Goal: Information Seeking & Learning: Understand process/instructions

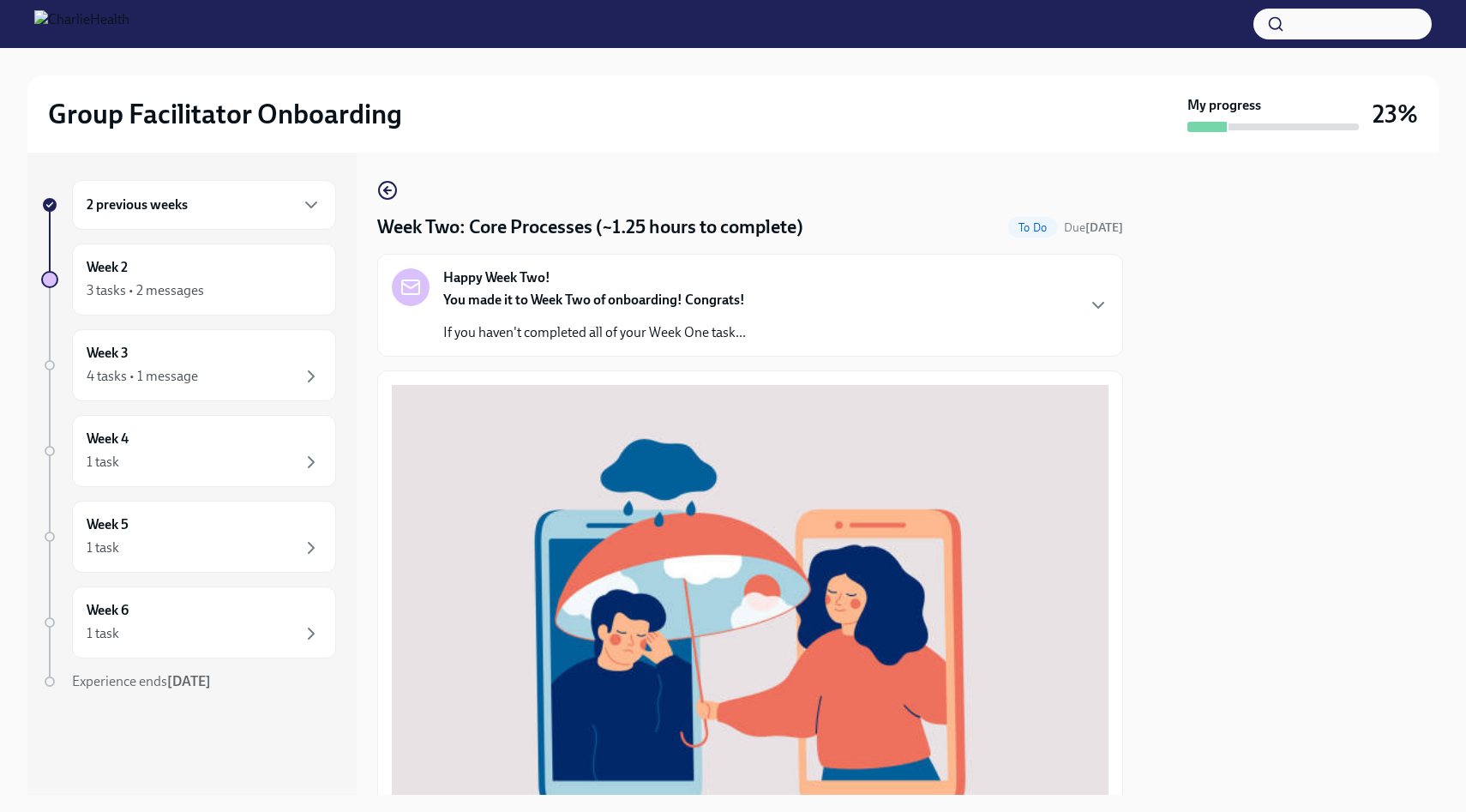
scroll to position [538, 0]
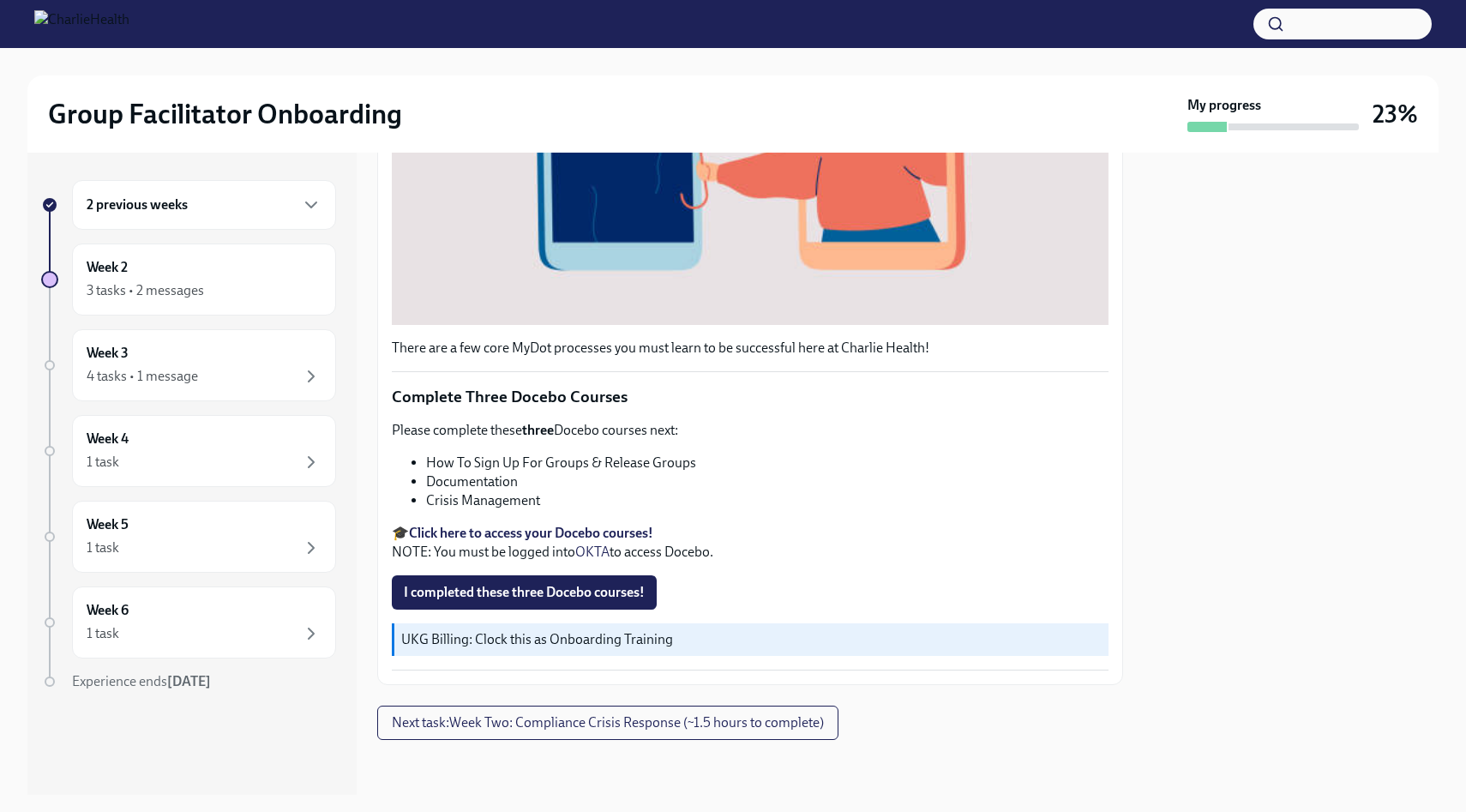
click at [552, 468] on li "How To Sign Up For Groups & Release Groups" at bounding box center [768, 462] width 683 height 19
click at [583, 589] on span "I completed these three Docebo courses!" at bounding box center [524, 592] width 241 height 17
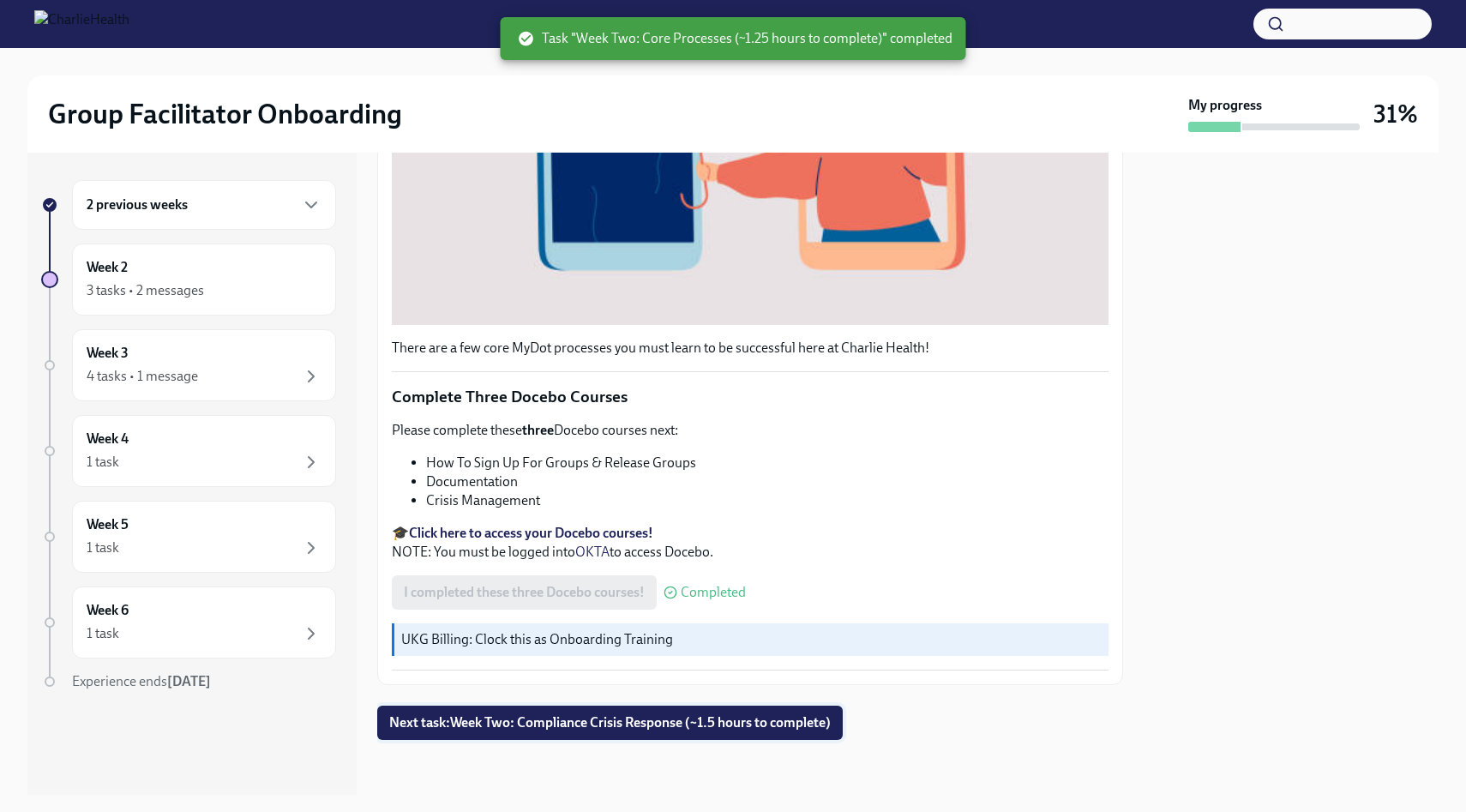
click at [579, 721] on span "Next task : Week Two: Compliance Crisis Response (~1.5 hours to complete)" at bounding box center [609, 723] width 441 height 17
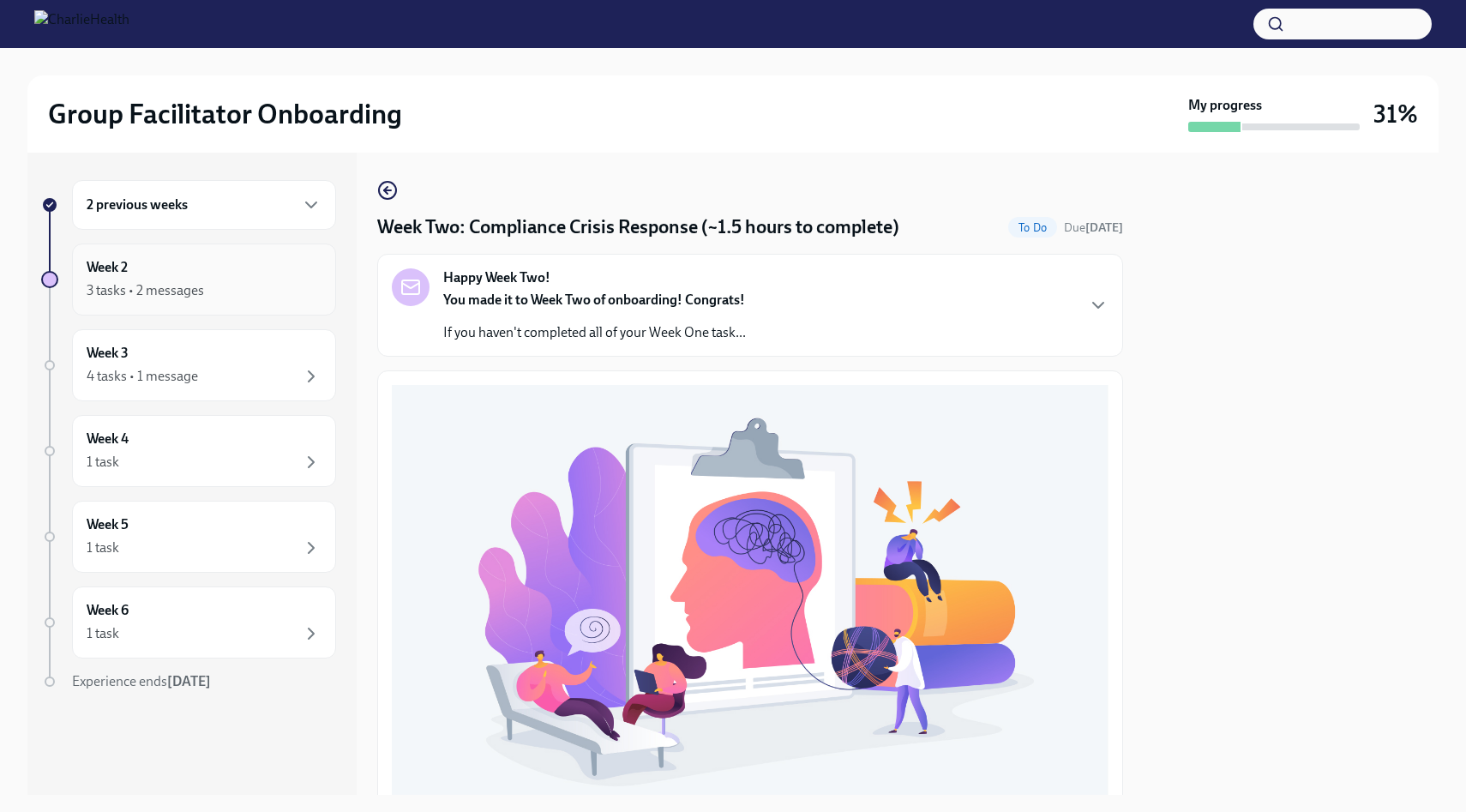
click at [231, 296] on div "3 tasks • 2 messages" at bounding box center [204, 291] width 235 height 21
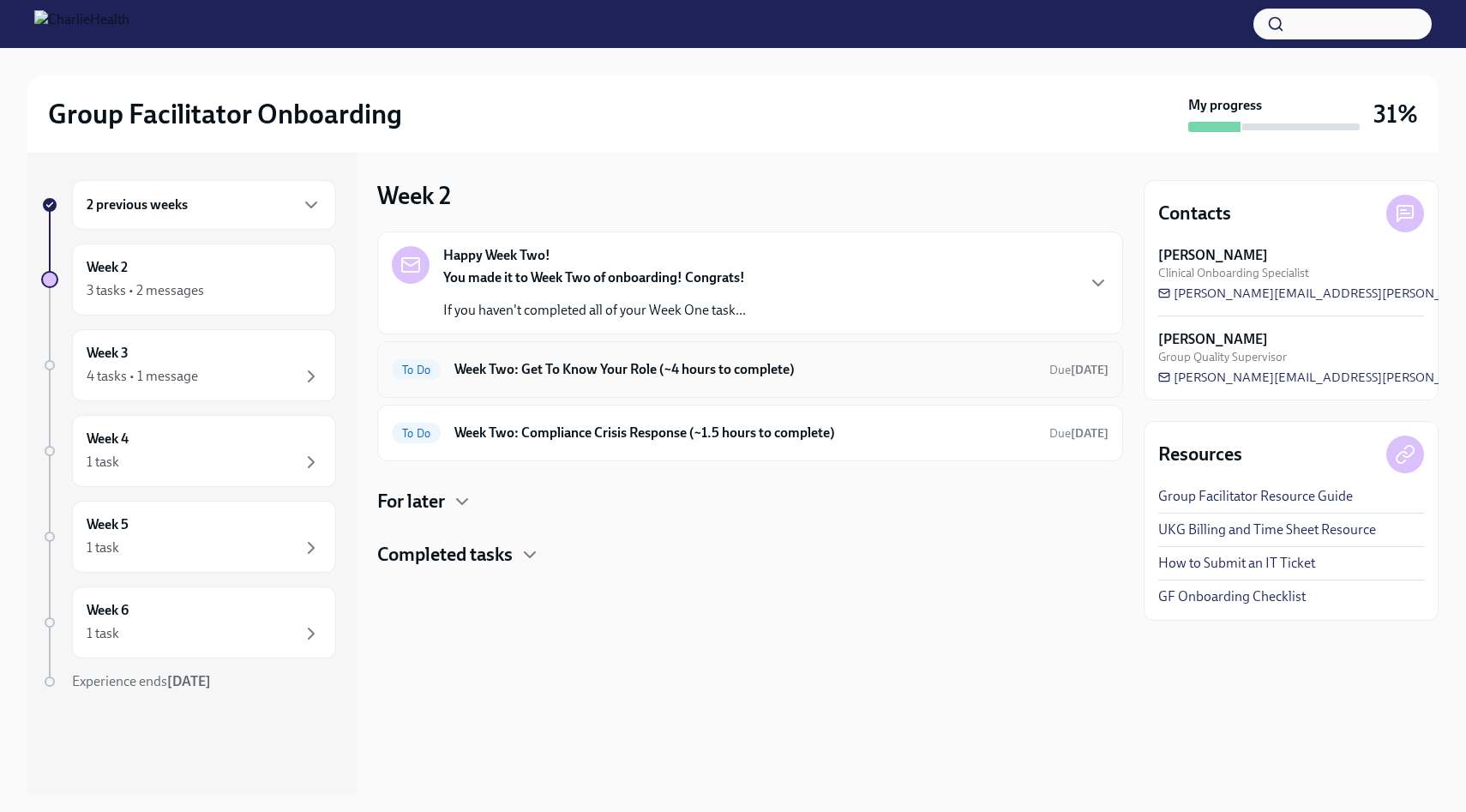
click at [564, 371] on h6 "Week Two: Get To Know Your Role (~4 hours to complete)" at bounding box center [744, 369] width 581 height 19
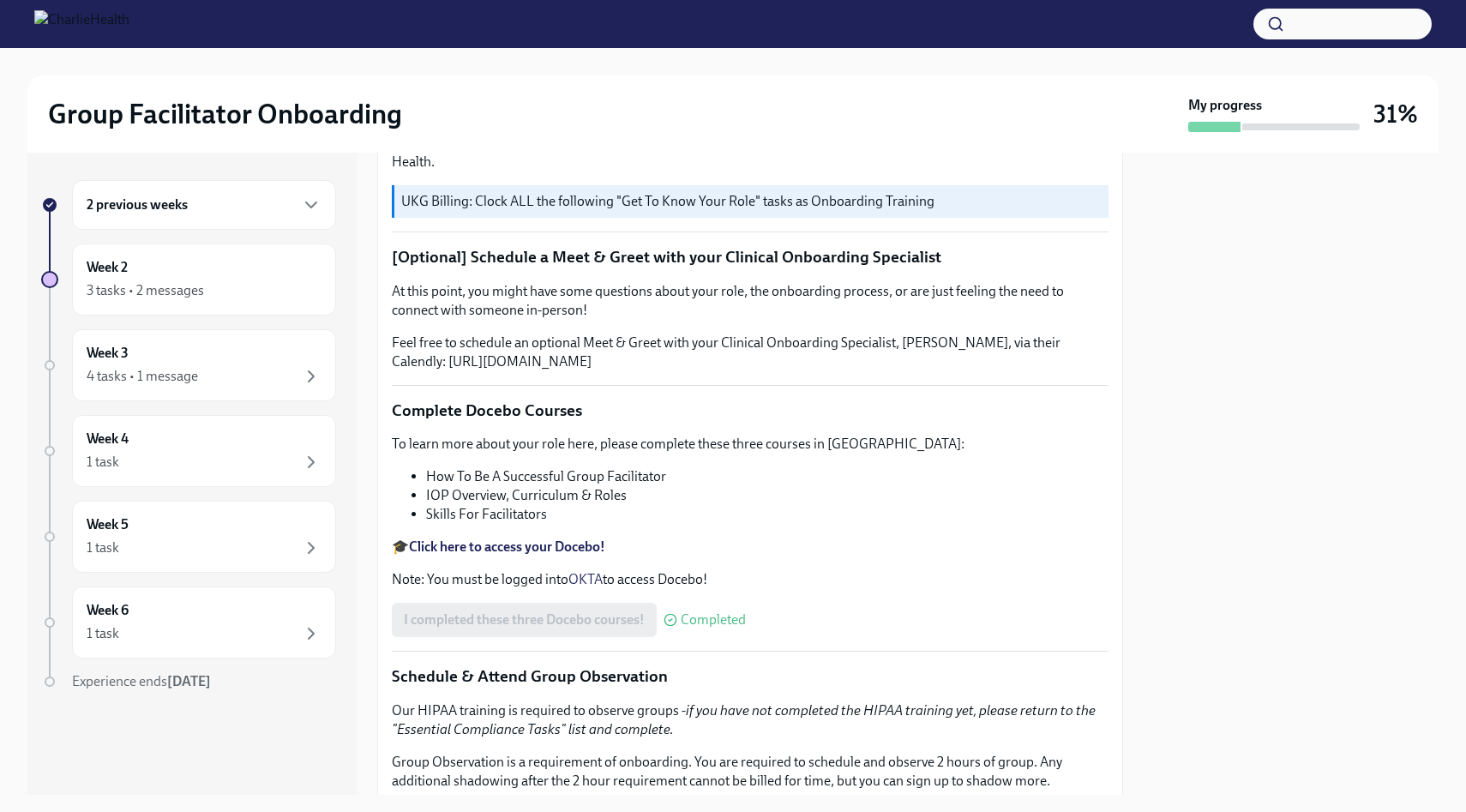
scroll to position [307, 0]
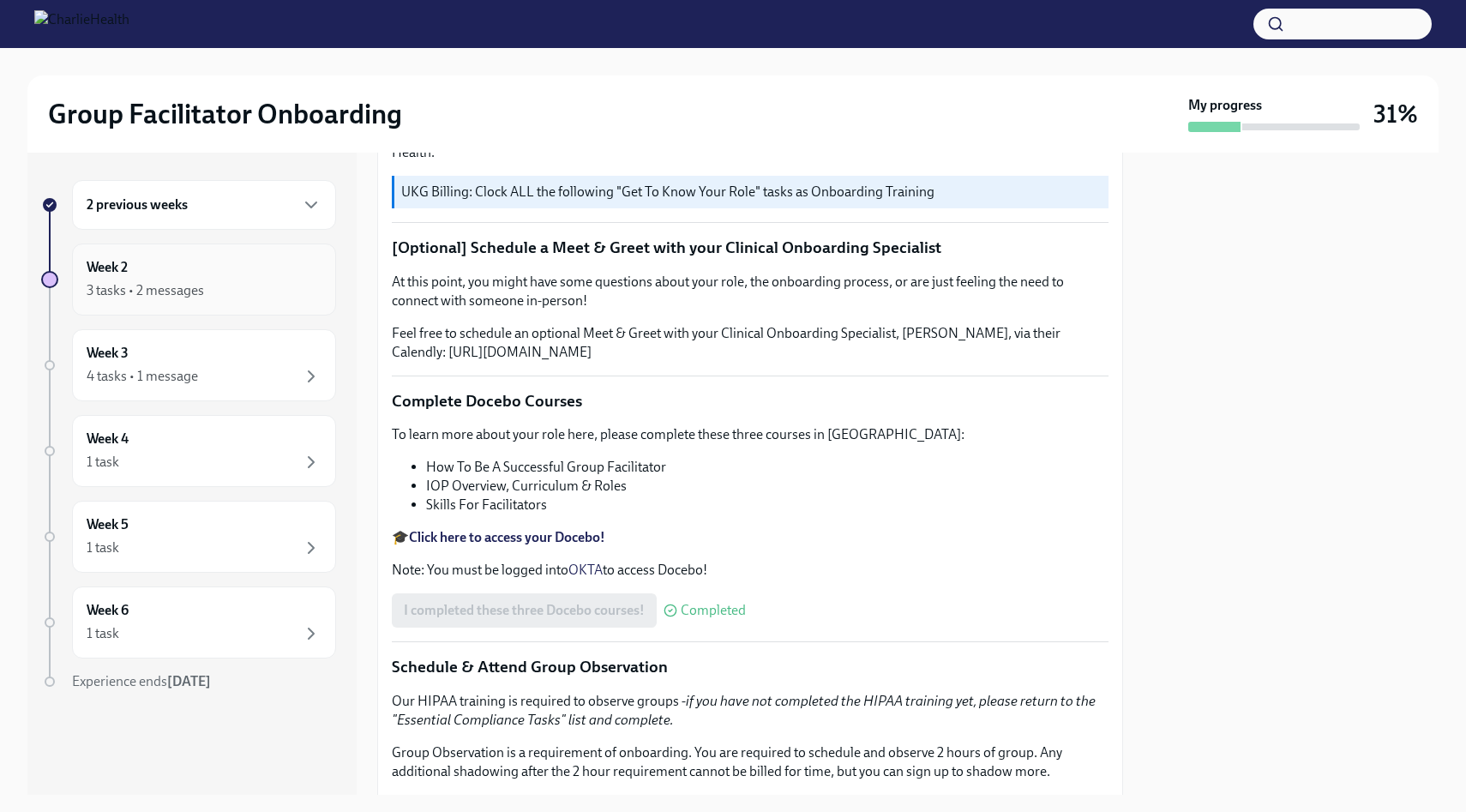
click at [130, 267] on div "Week 2 3 tasks • 2 messages" at bounding box center [204, 280] width 235 height 43
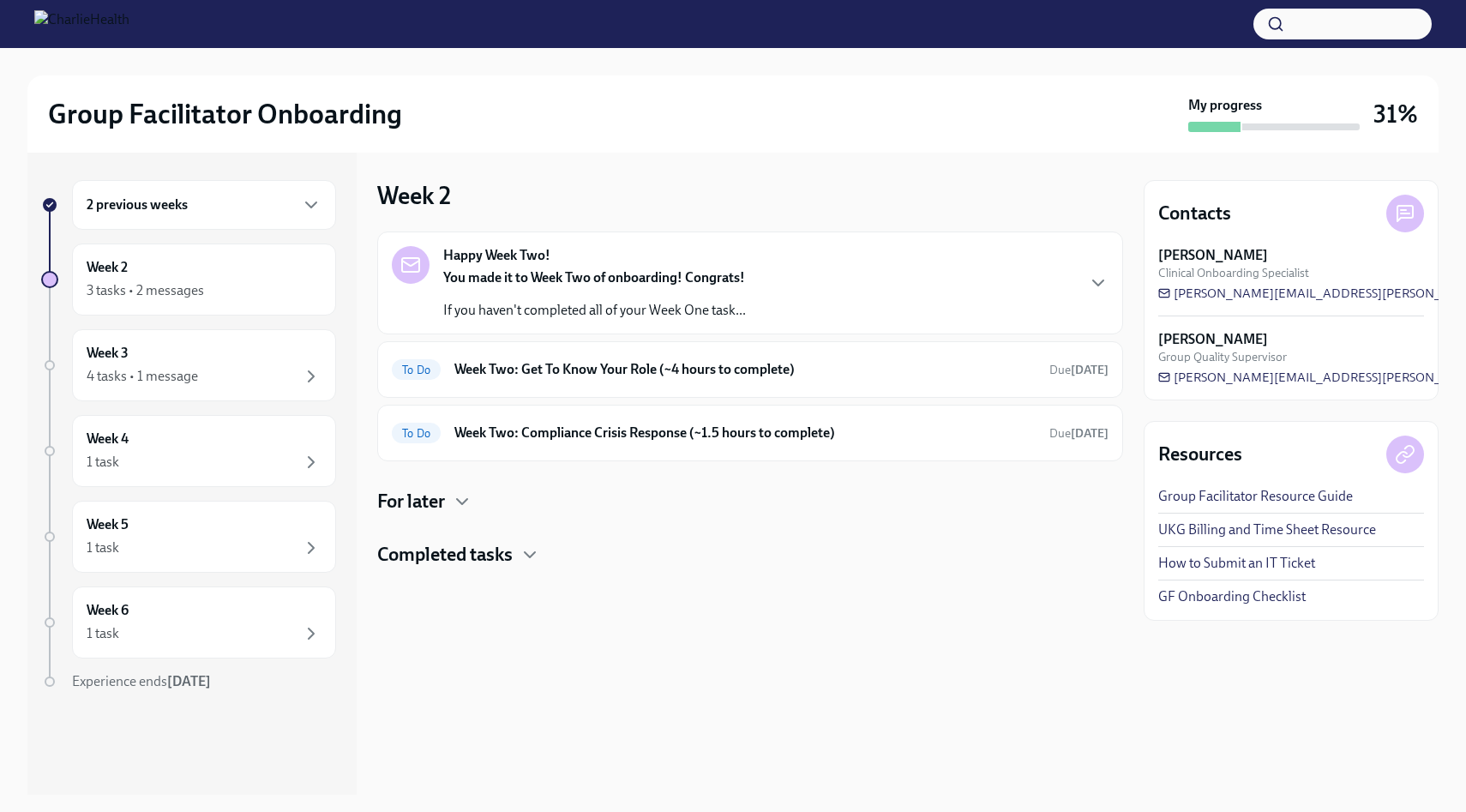
click at [589, 285] on p "You made it to Week Two of onboarding! Congrats!" at bounding box center [594, 278] width 303 height 19
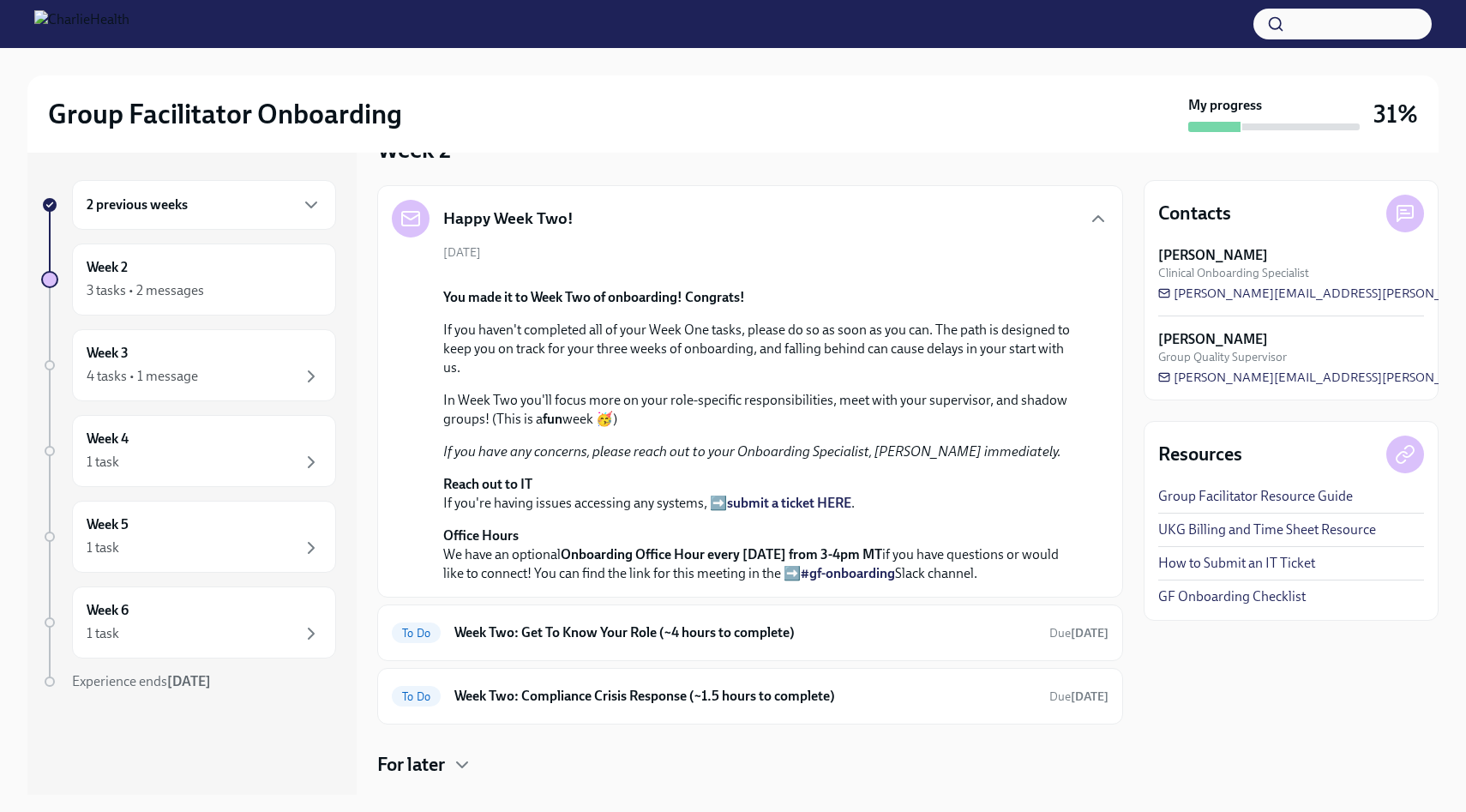
scroll to position [425, 0]
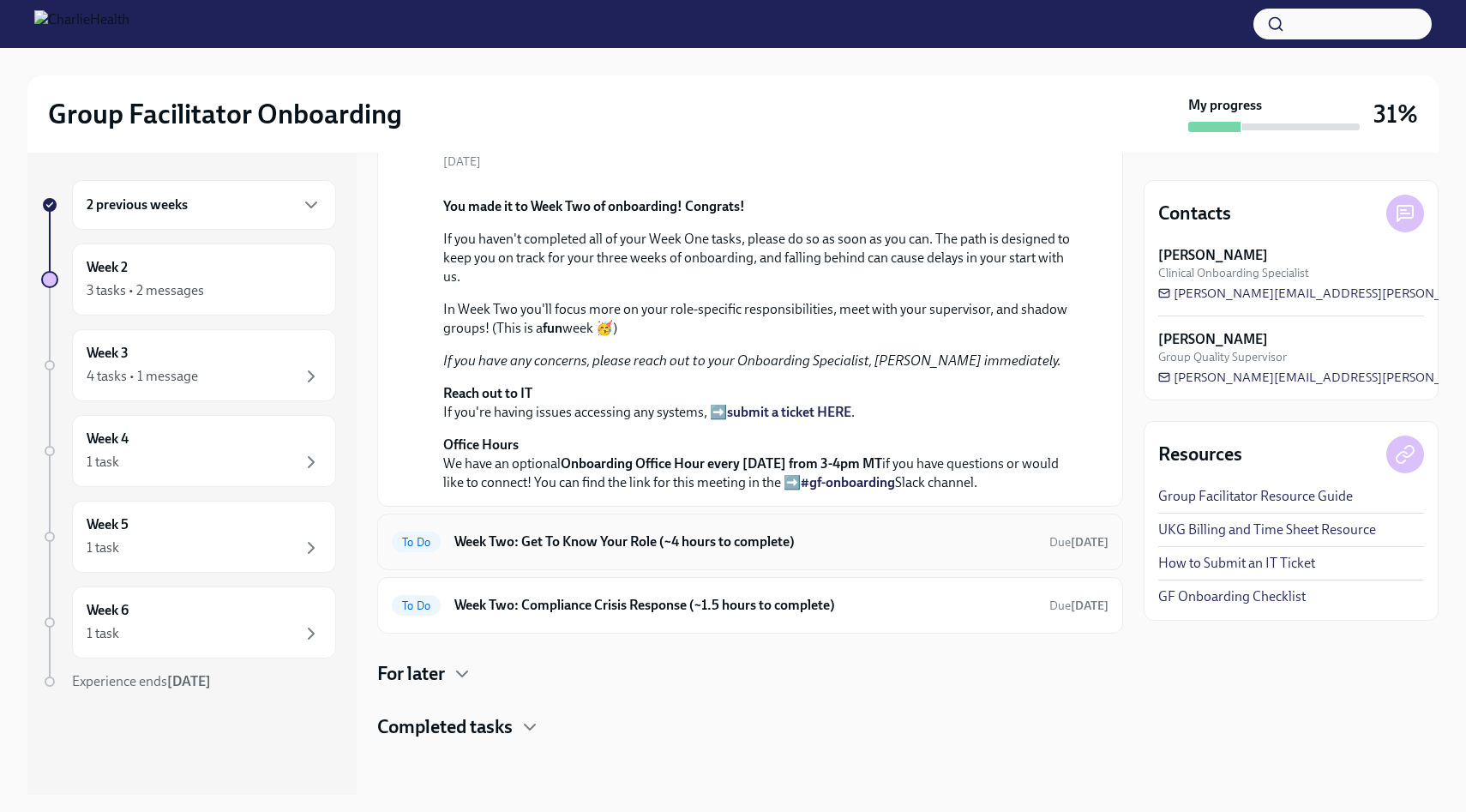
click at [602, 540] on h6 "Week Two: Get To Know Your Role (~4 hours to complete)" at bounding box center [744, 542] width 581 height 19
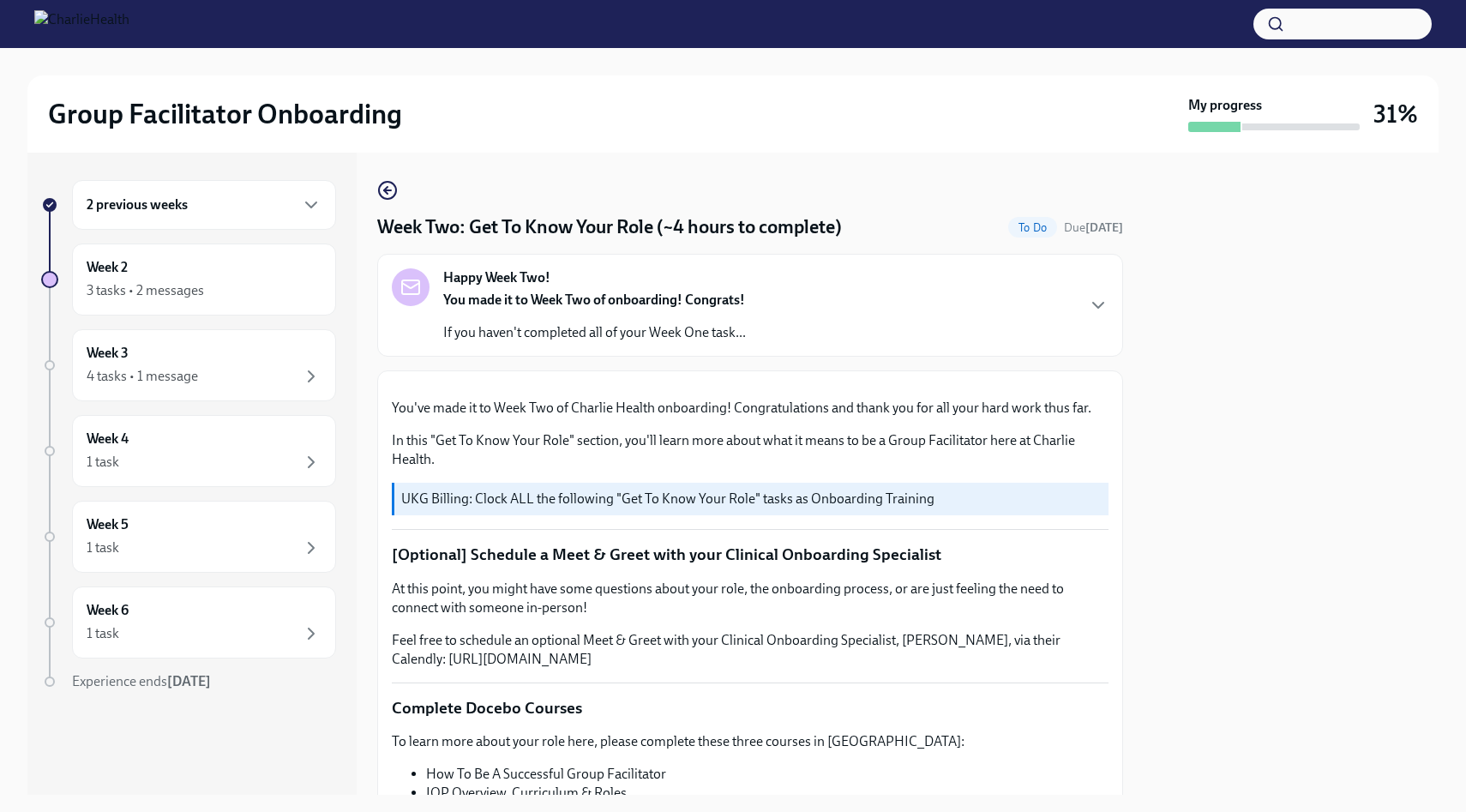
click at [645, 313] on div "You made it to Week Two of onboarding! Congrats! If you haven't completed all o…" at bounding box center [594, 316] width 303 height 51
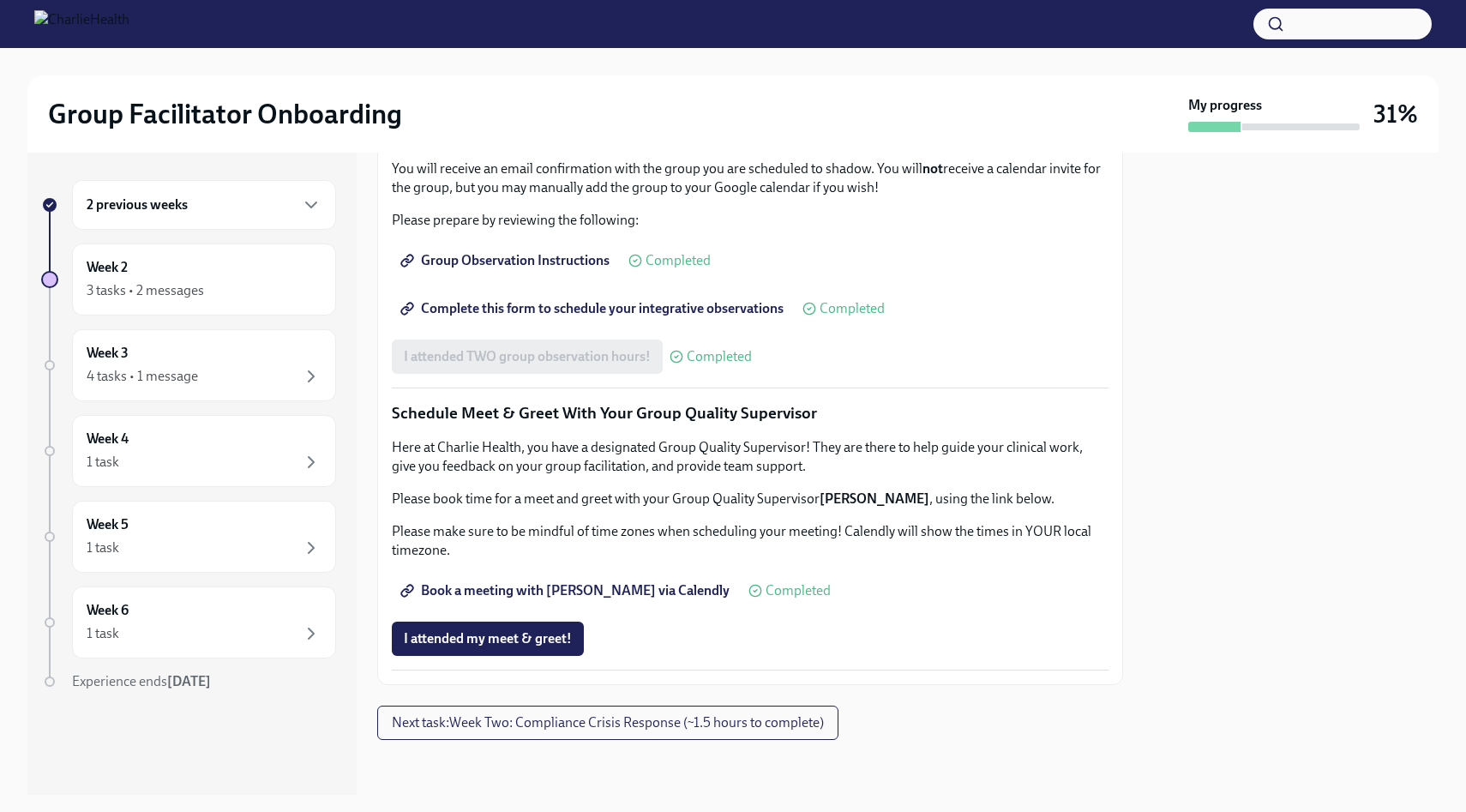
scroll to position [2128, 0]
click at [520, 723] on span "Next task : Week Two: Compliance Crisis Response (~1.5 hours to complete)" at bounding box center [607, 723] width 432 height 17
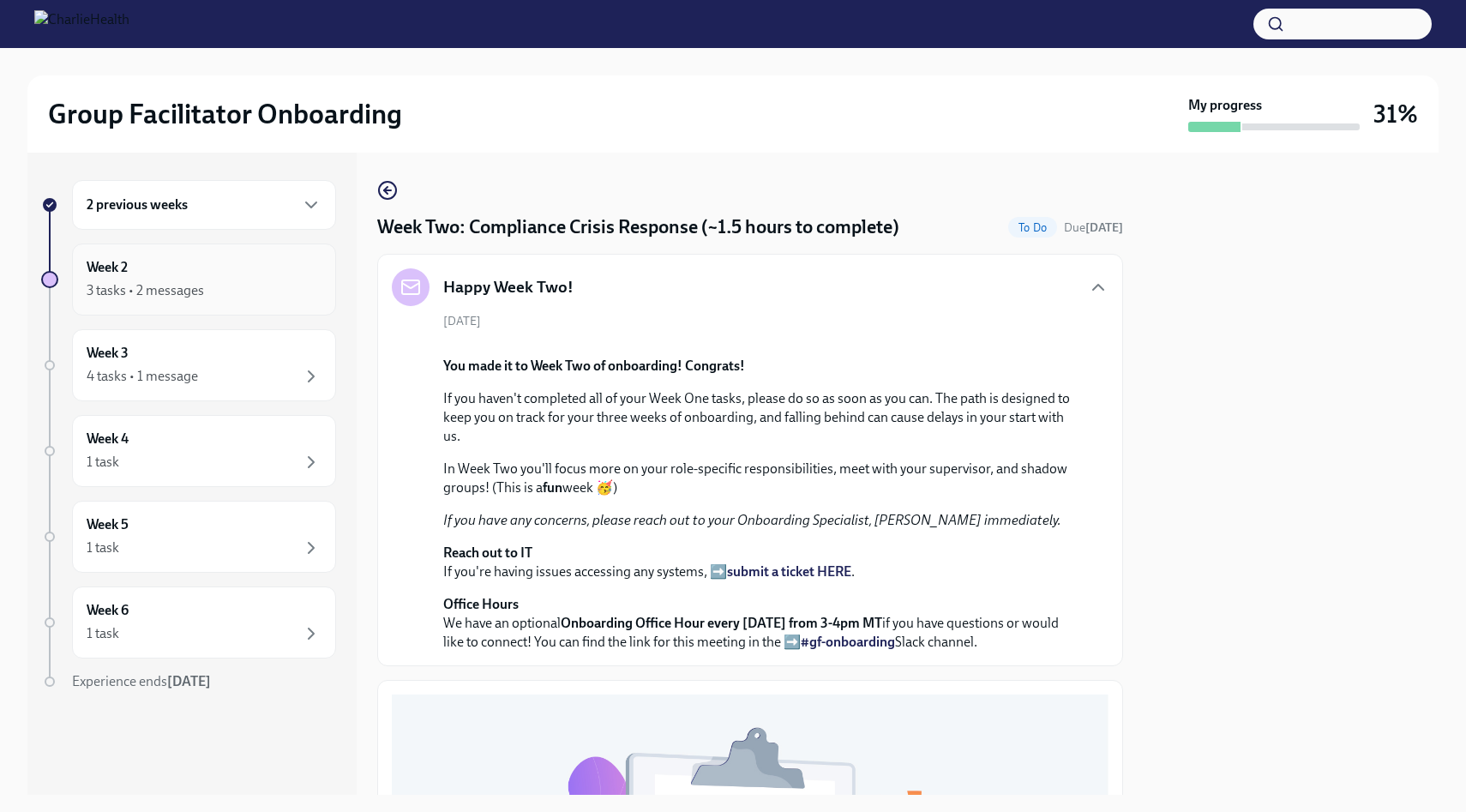
click at [270, 272] on div "Week 2 3 tasks • 2 messages" at bounding box center [204, 280] width 235 height 43
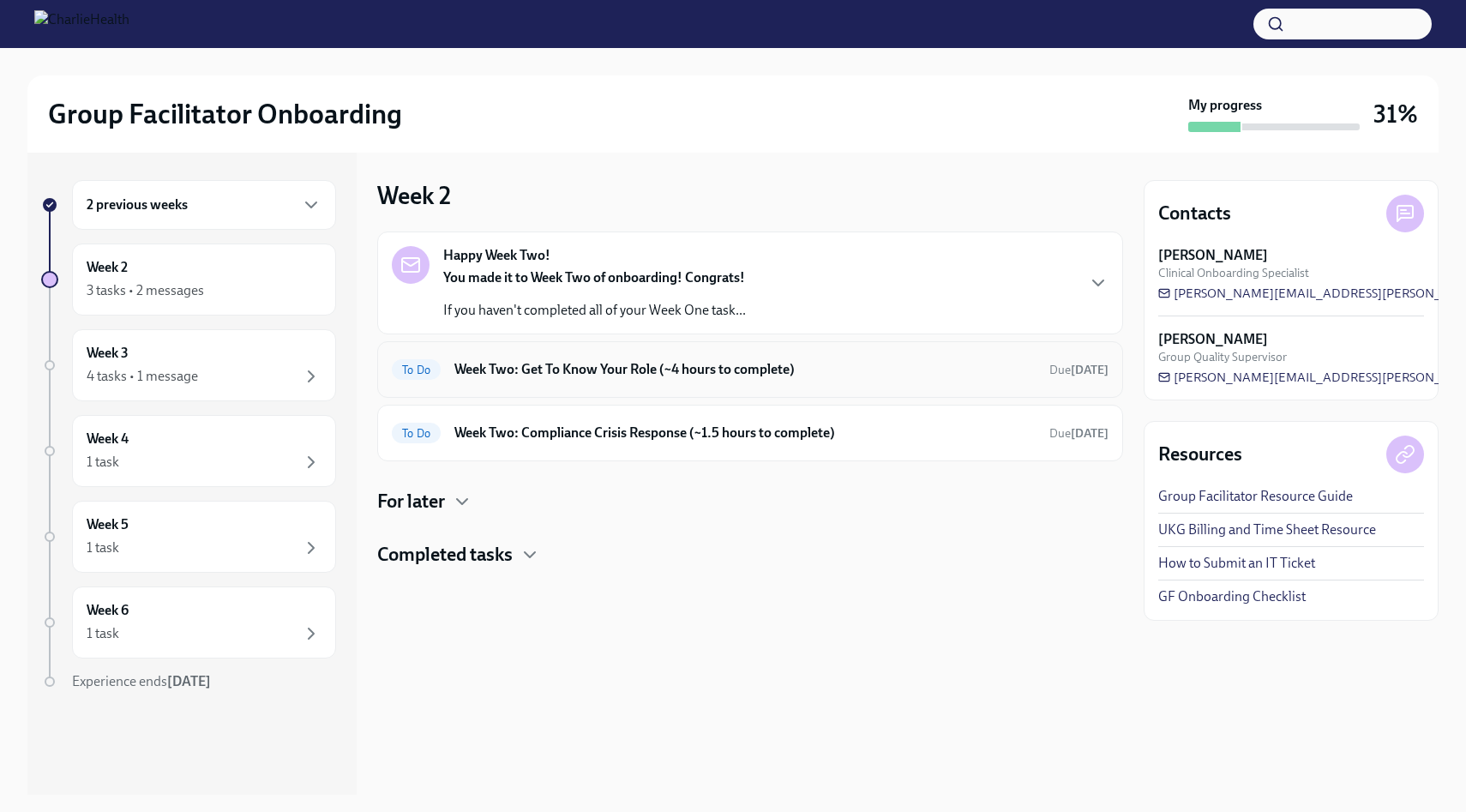
click at [522, 377] on h6 "Week Two: Get To Know Your Role (~4 hours to complete)" at bounding box center [744, 369] width 581 height 19
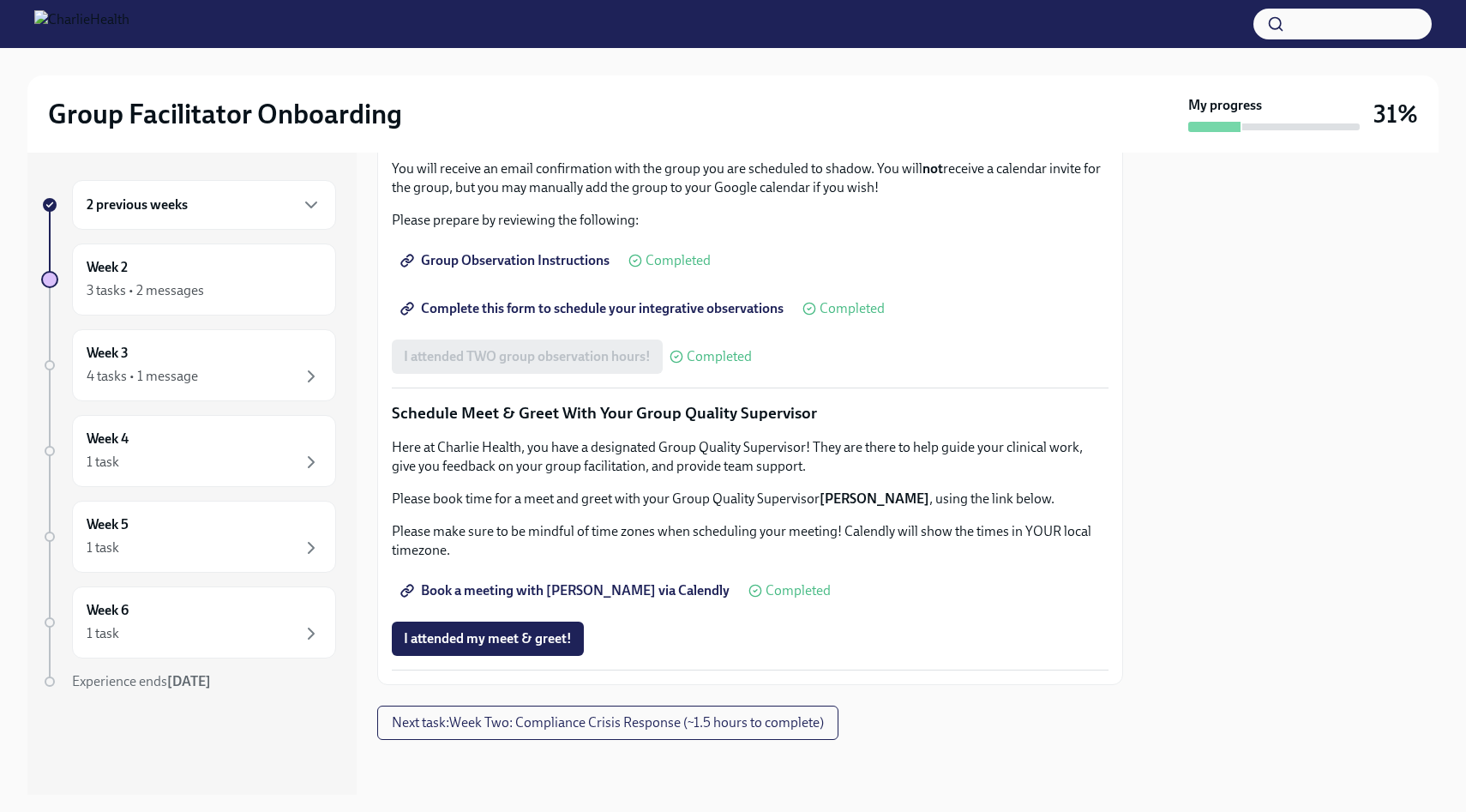
scroll to position [1531, 0]
click at [664, 716] on span "Next task : Week Two: Compliance Crisis Response (~1.5 hours to complete)" at bounding box center [607, 723] width 432 height 17
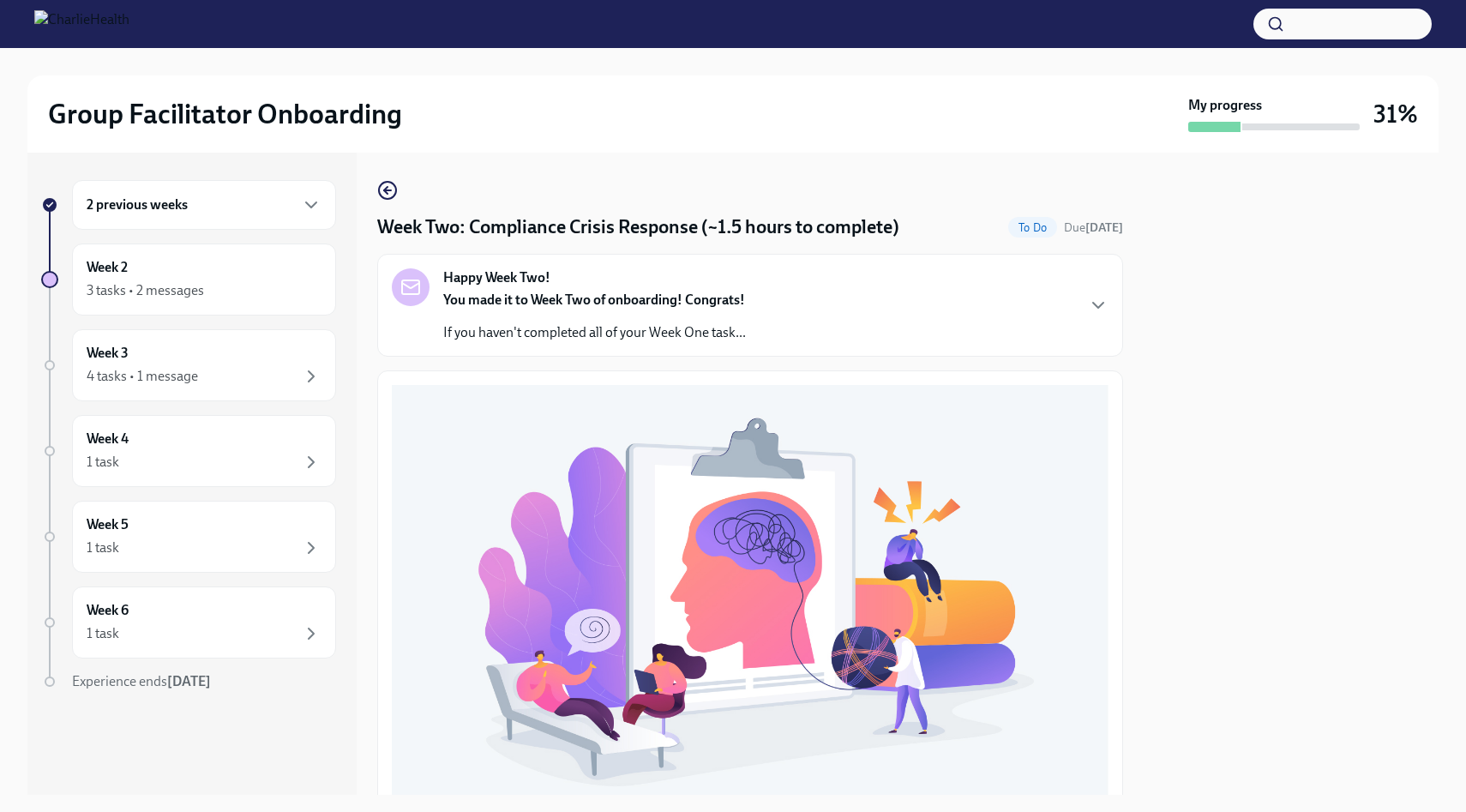
click at [779, 335] on div "Happy Week Two! You made it to Week Two of onboarding! Congrats! If you haven't…" at bounding box center [750, 305] width 717 height 74
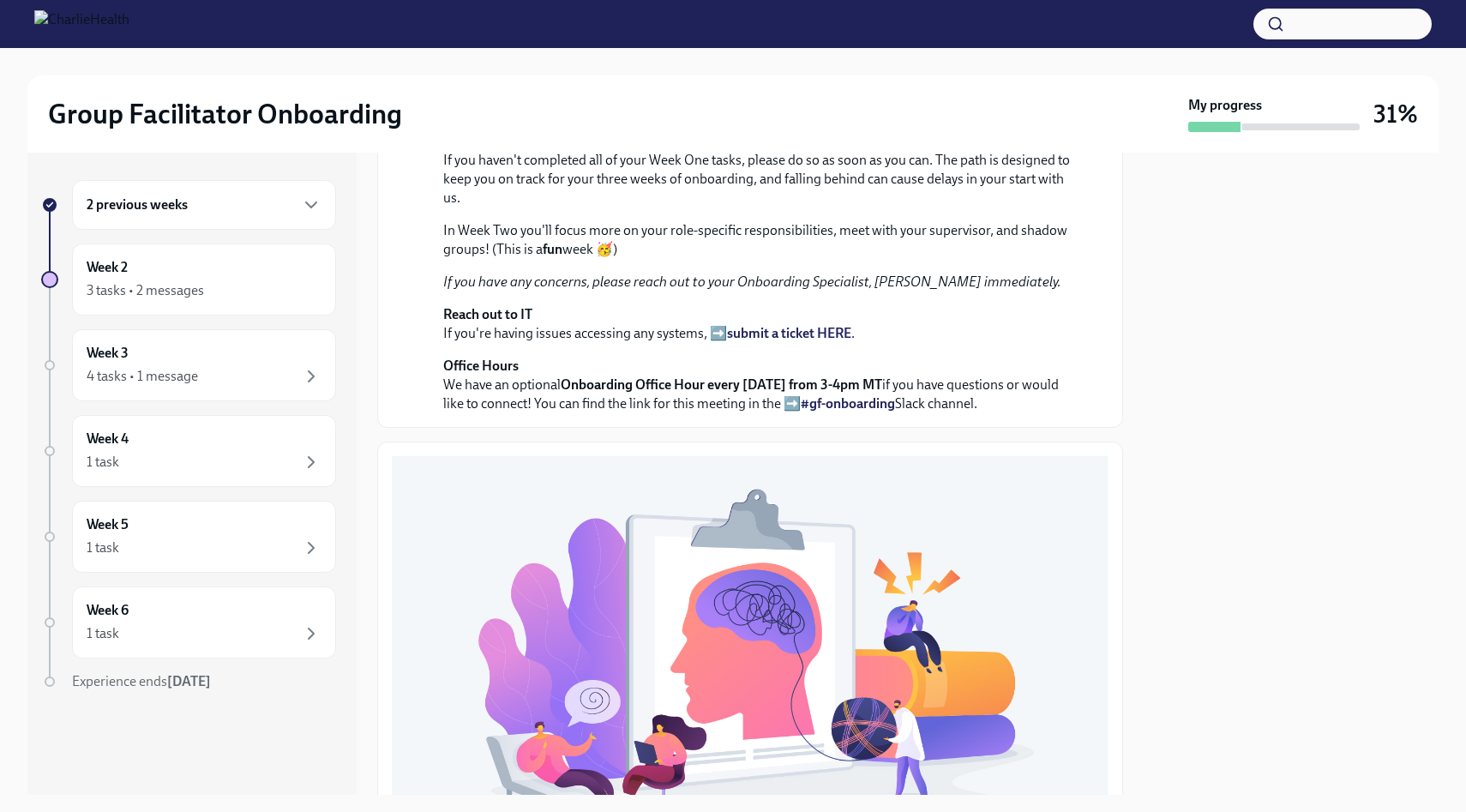
scroll to position [110, 0]
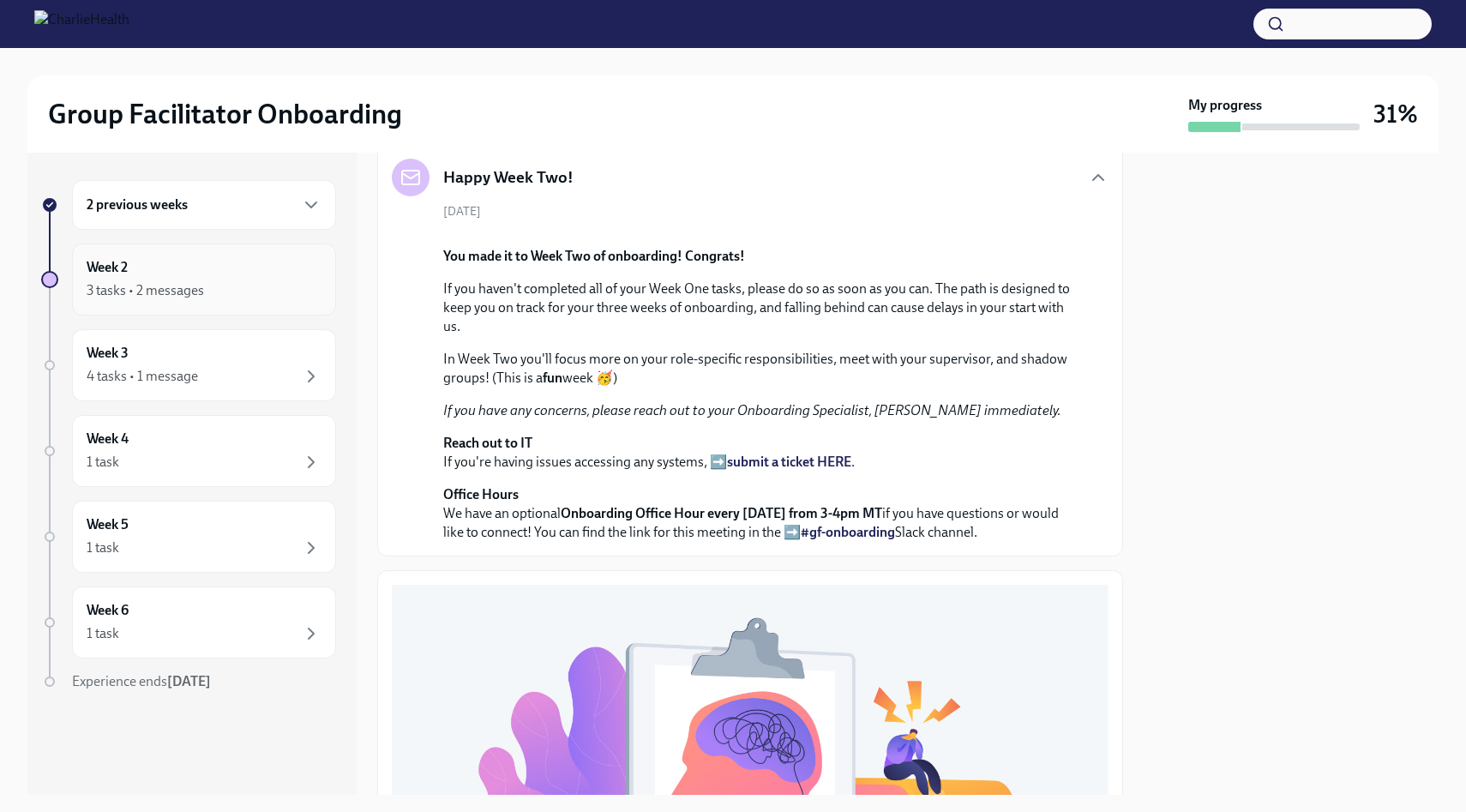
click at [272, 262] on div "Week 2 3 tasks • 2 messages" at bounding box center [204, 280] width 235 height 43
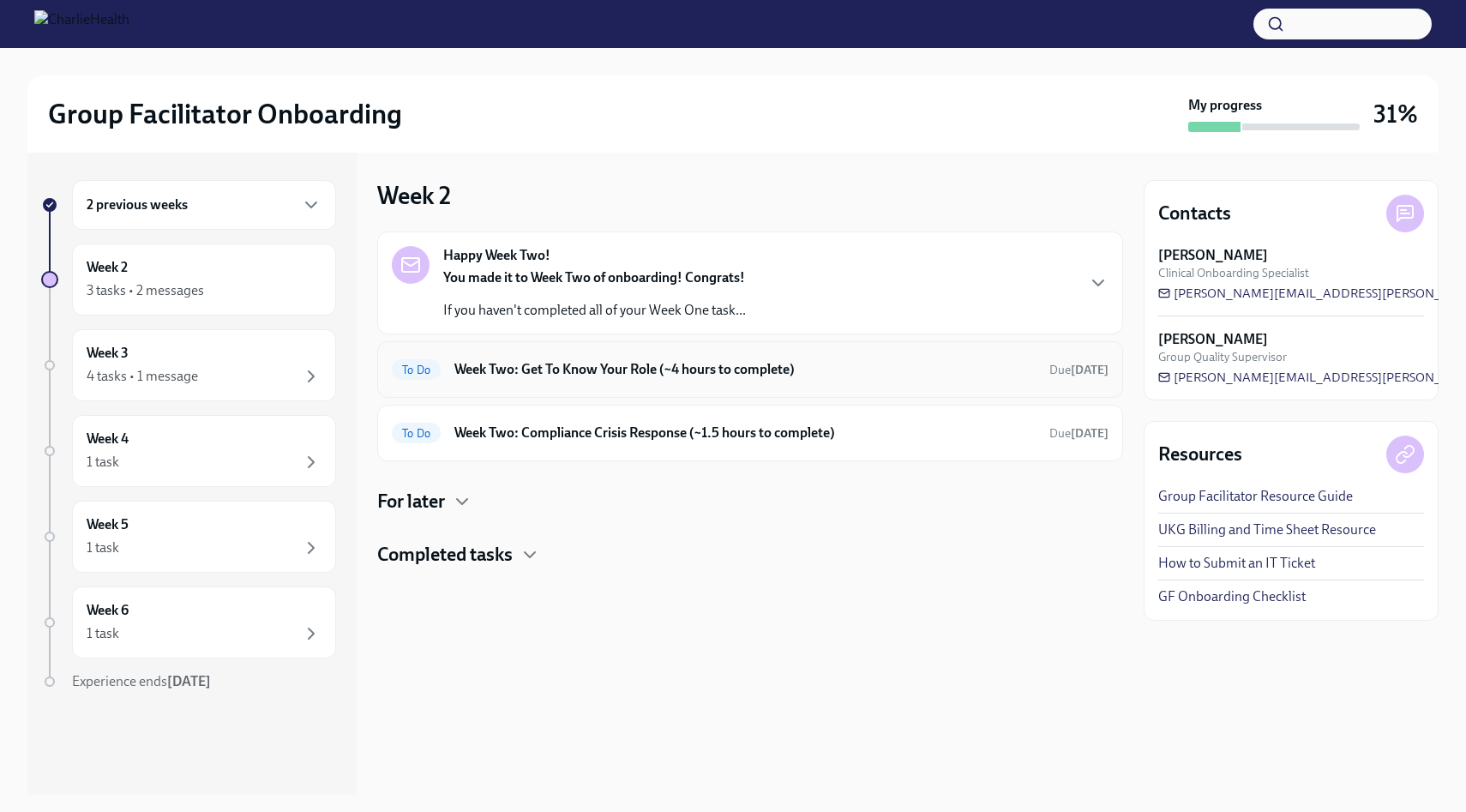
click at [627, 368] on h6 "Week Two: Get To Know Your Role (~4 hours to complete)" at bounding box center [744, 369] width 581 height 19
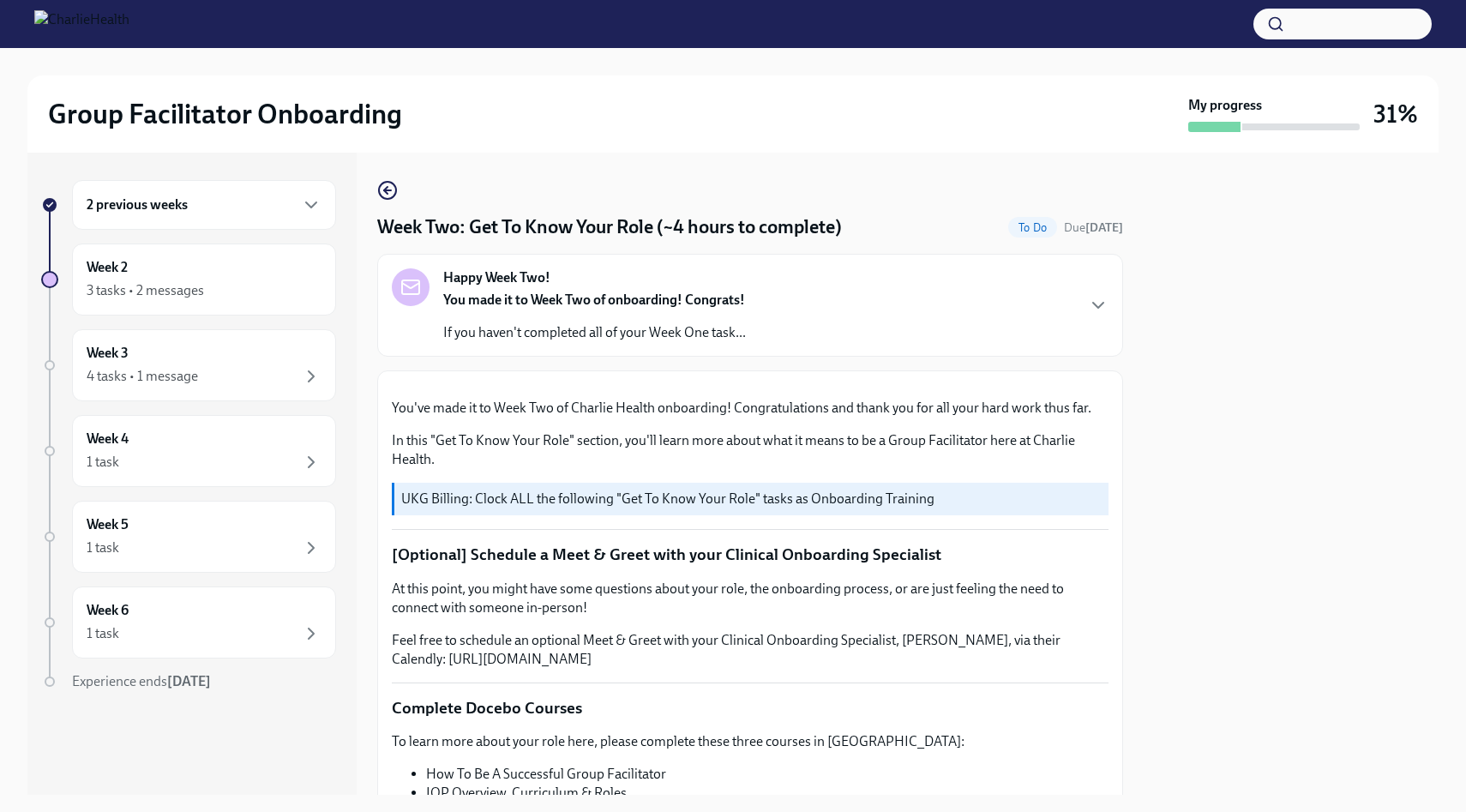
click at [845, 292] on div "Happy Week Two! You made it to Week Two of onboarding! Congrats! If you haven't…" at bounding box center [750, 305] width 717 height 74
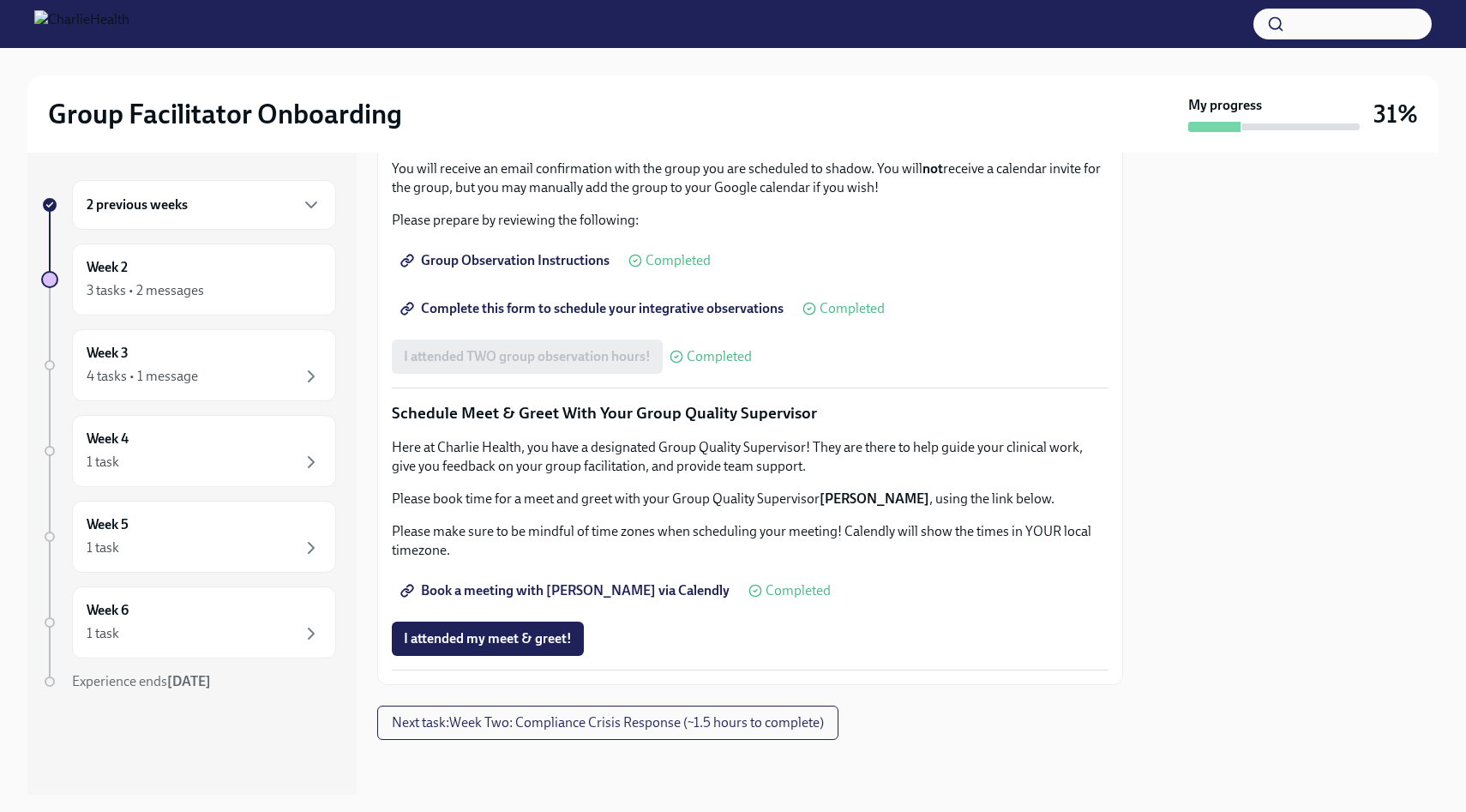
scroll to position [2128, 0]
click at [590, 714] on span "Next task : Week Two: Compliance Crisis Response (~1.5 hours to complete)" at bounding box center [607, 723] width 432 height 17
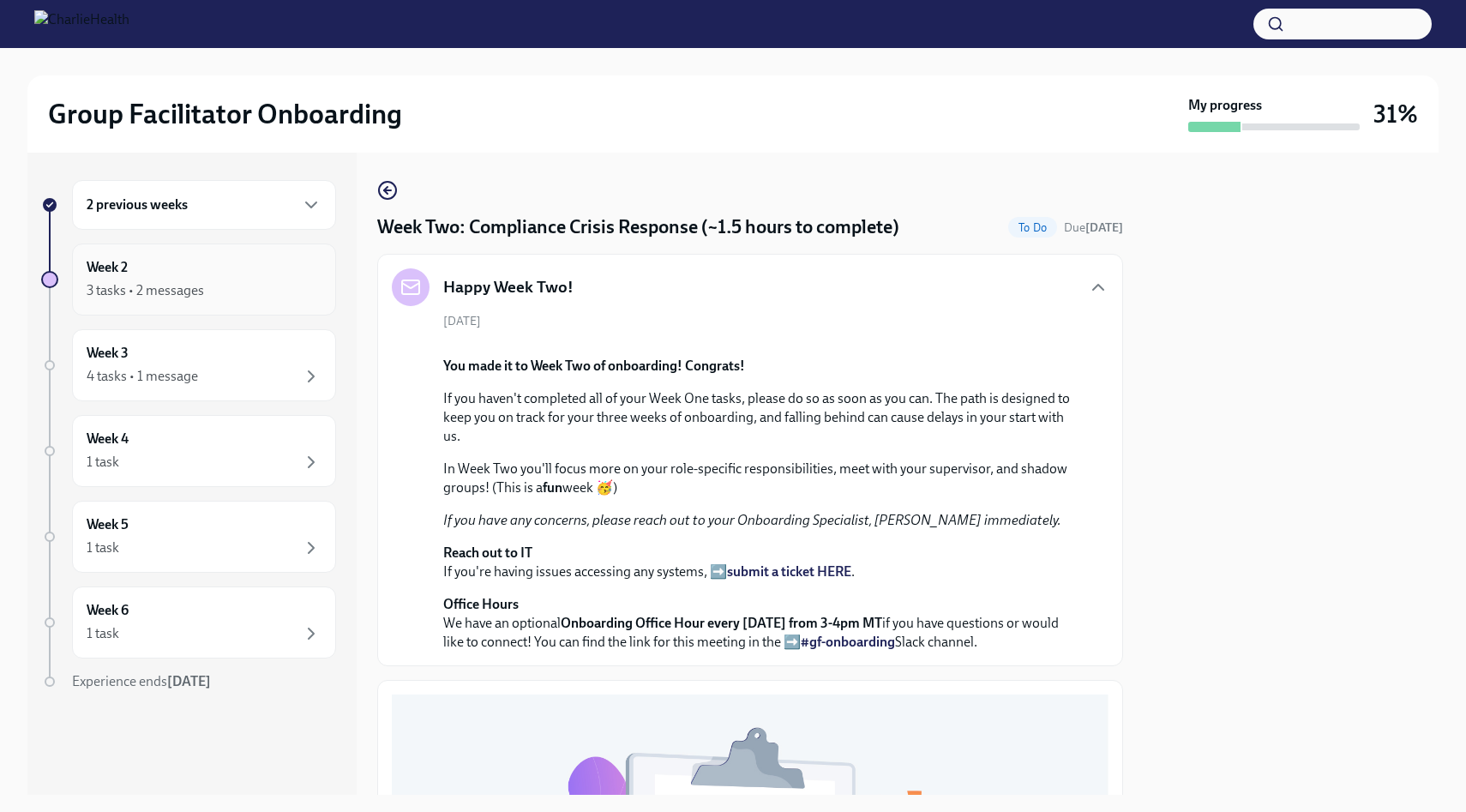
click at [239, 277] on div "Week 2 3 tasks • 2 messages" at bounding box center [204, 280] width 235 height 43
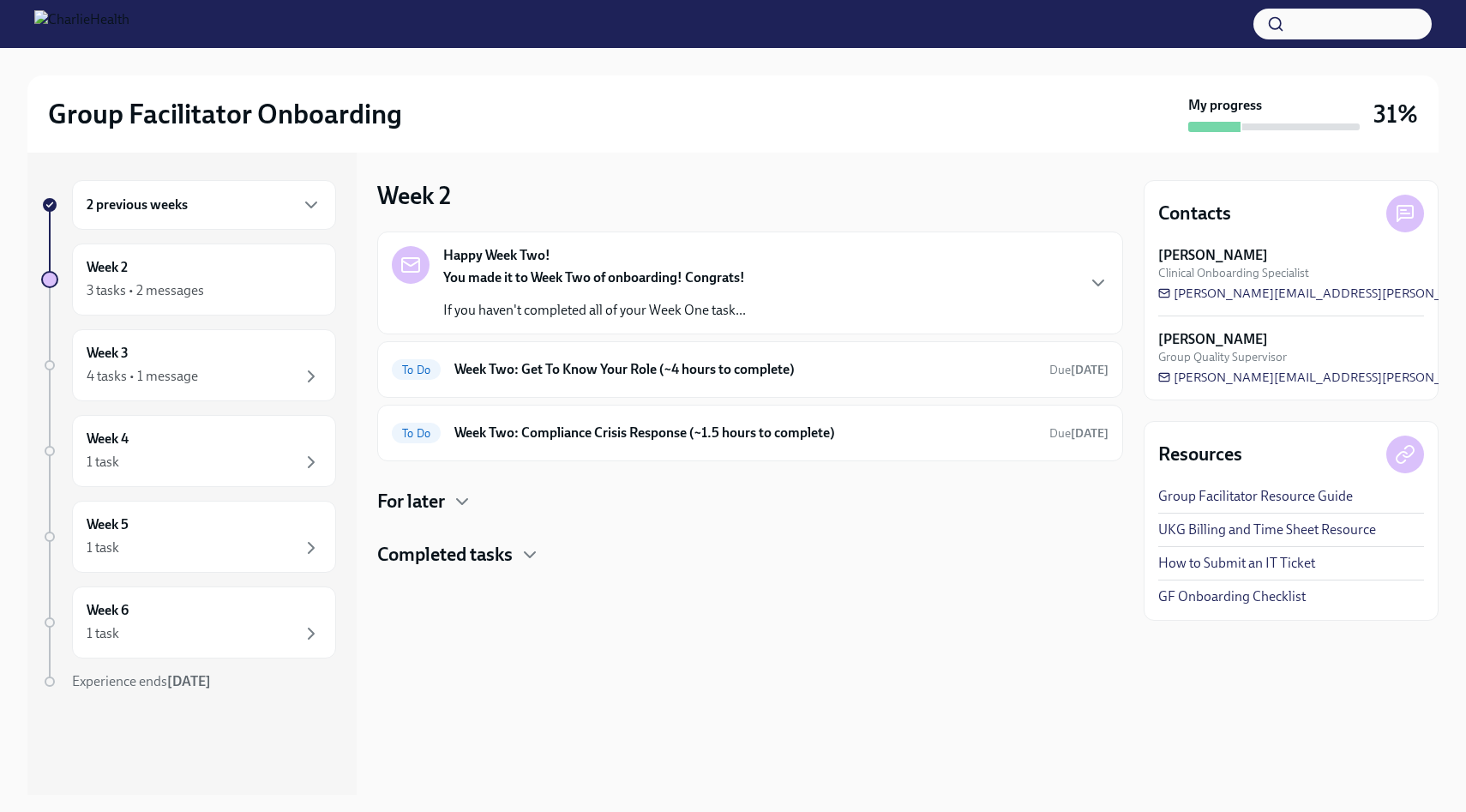
click at [551, 292] on div "You made it to Week Two of onboarding! Congrats! If you haven't completed all o…" at bounding box center [594, 294] width 303 height 51
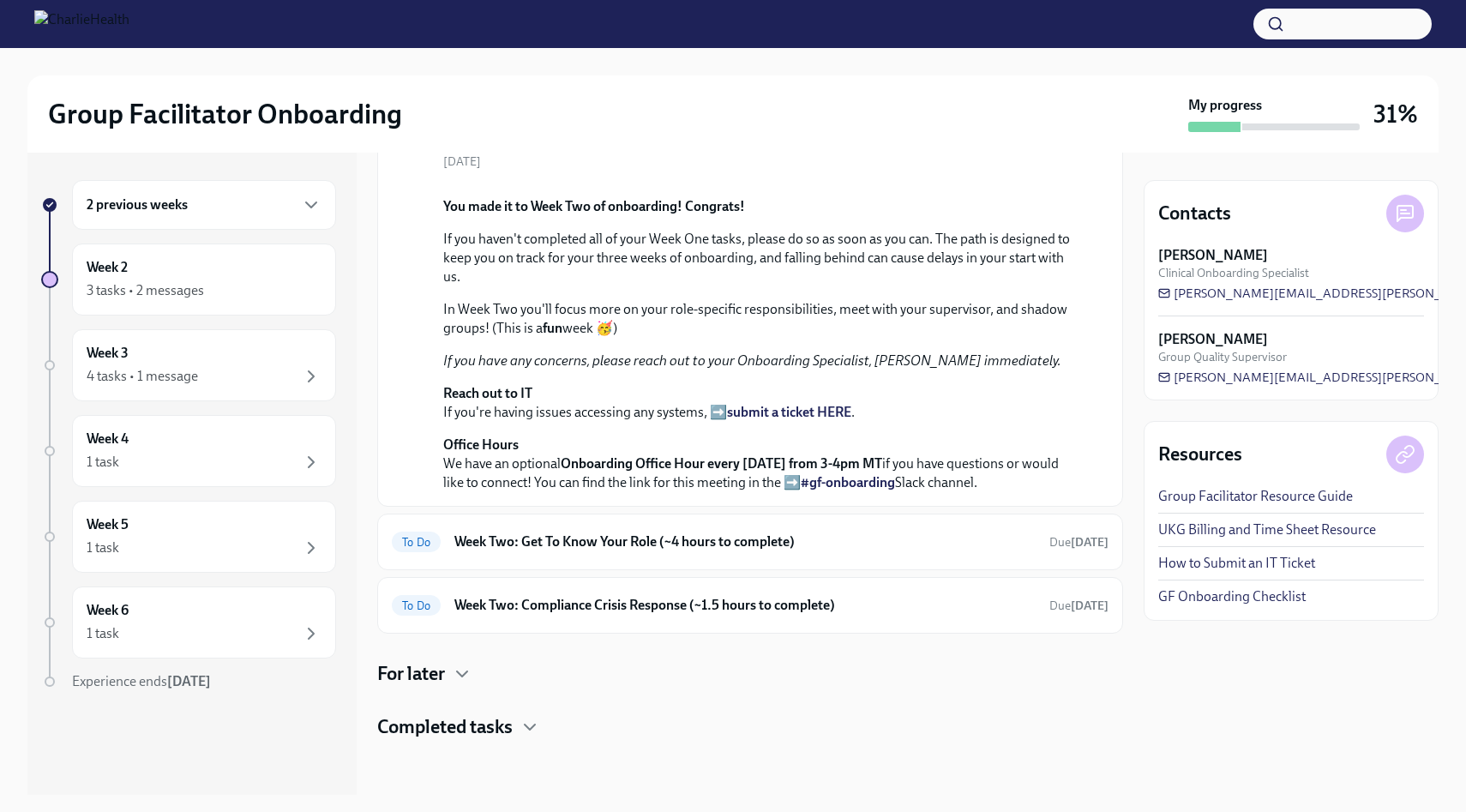
scroll to position [425, 0]
click at [550, 538] on h6 "Week Two: Get To Know Your Role (~4 hours to complete)" at bounding box center [744, 542] width 581 height 19
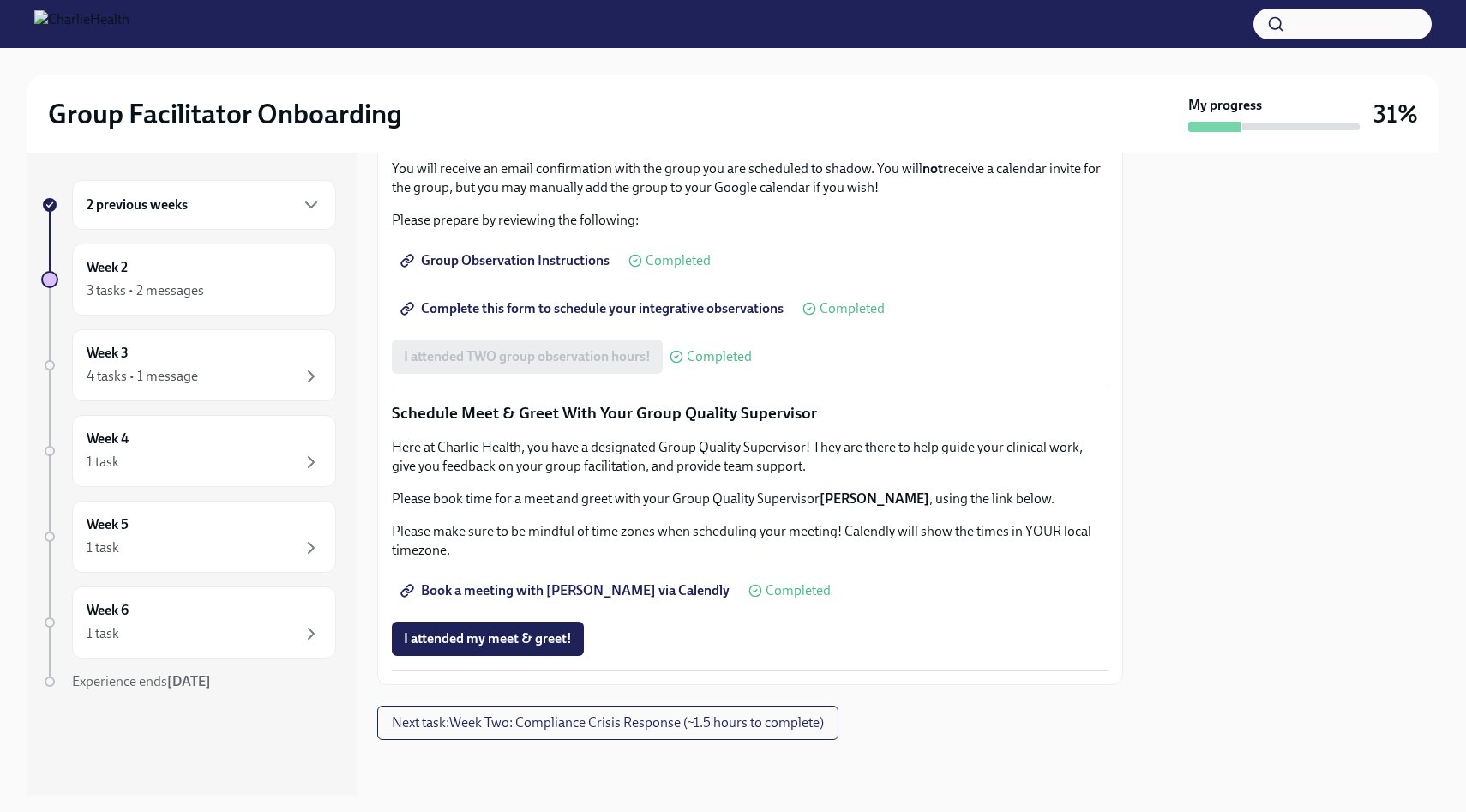
scroll to position [1531, 0]
click at [573, 718] on span "Next task : Week Two: Compliance Crisis Response (~1.5 hours to complete)" at bounding box center [607, 723] width 432 height 17
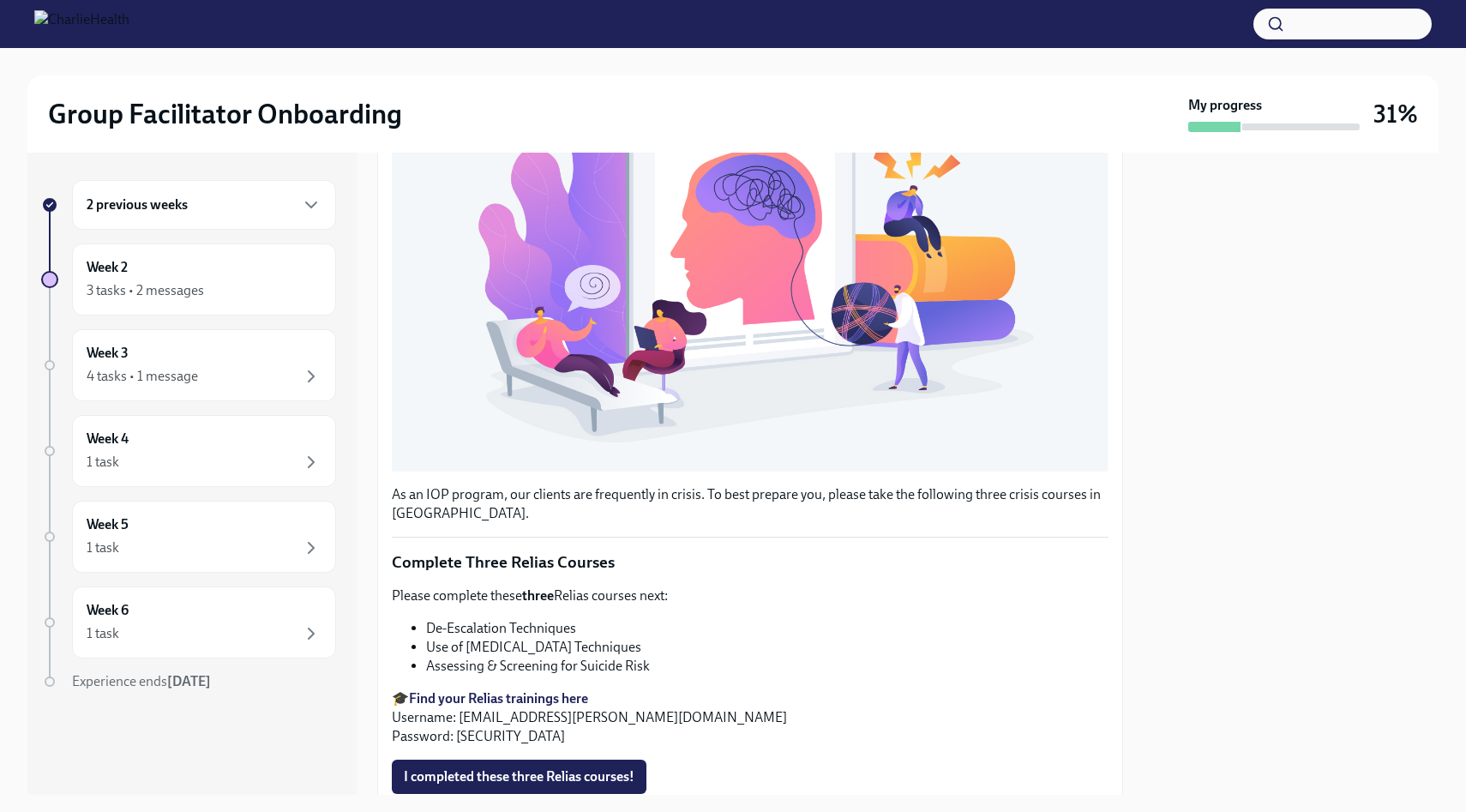
scroll to position [474, 0]
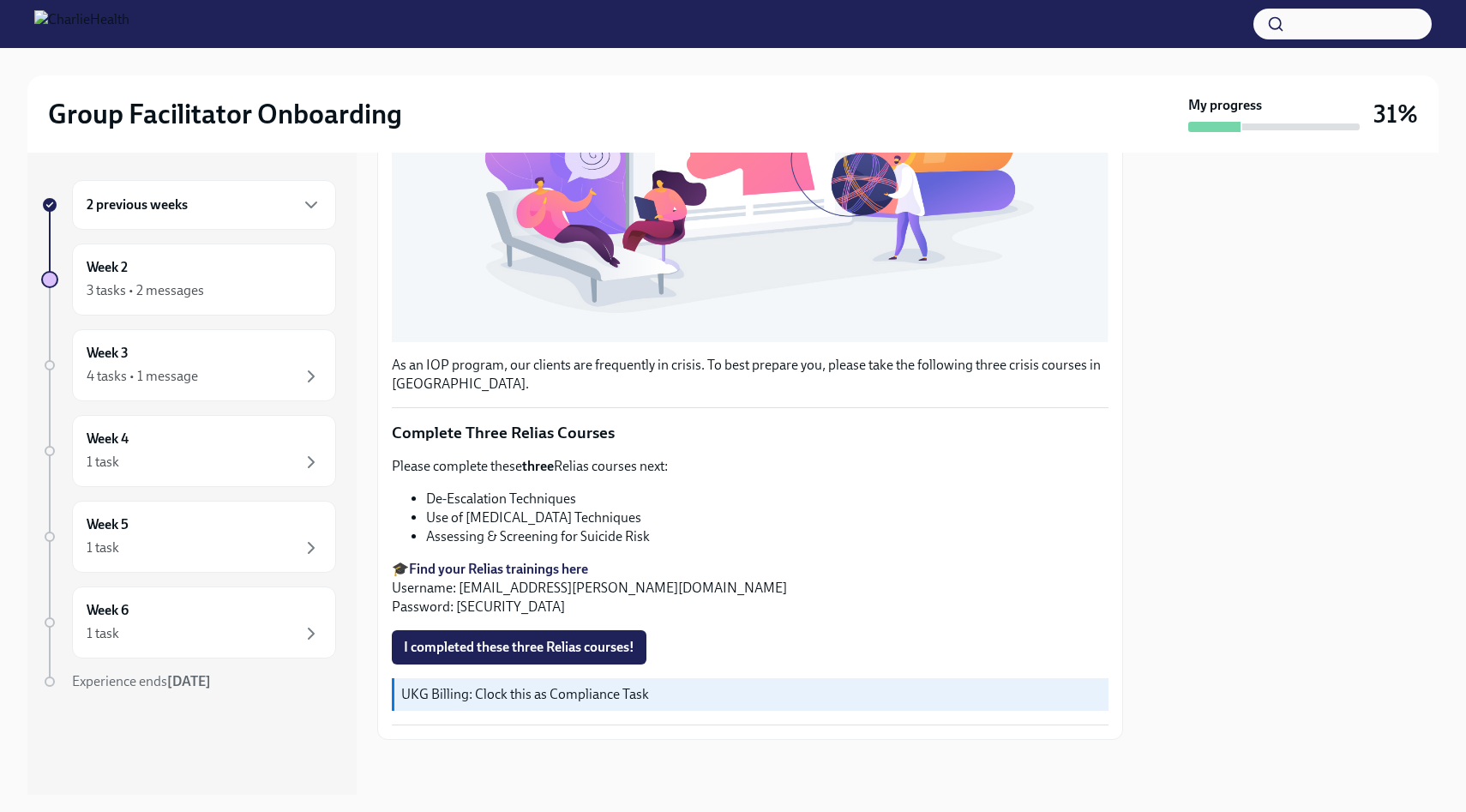
click at [255, 205] on div "2 previous weeks" at bounding box center [204, 205] width 235 height 21
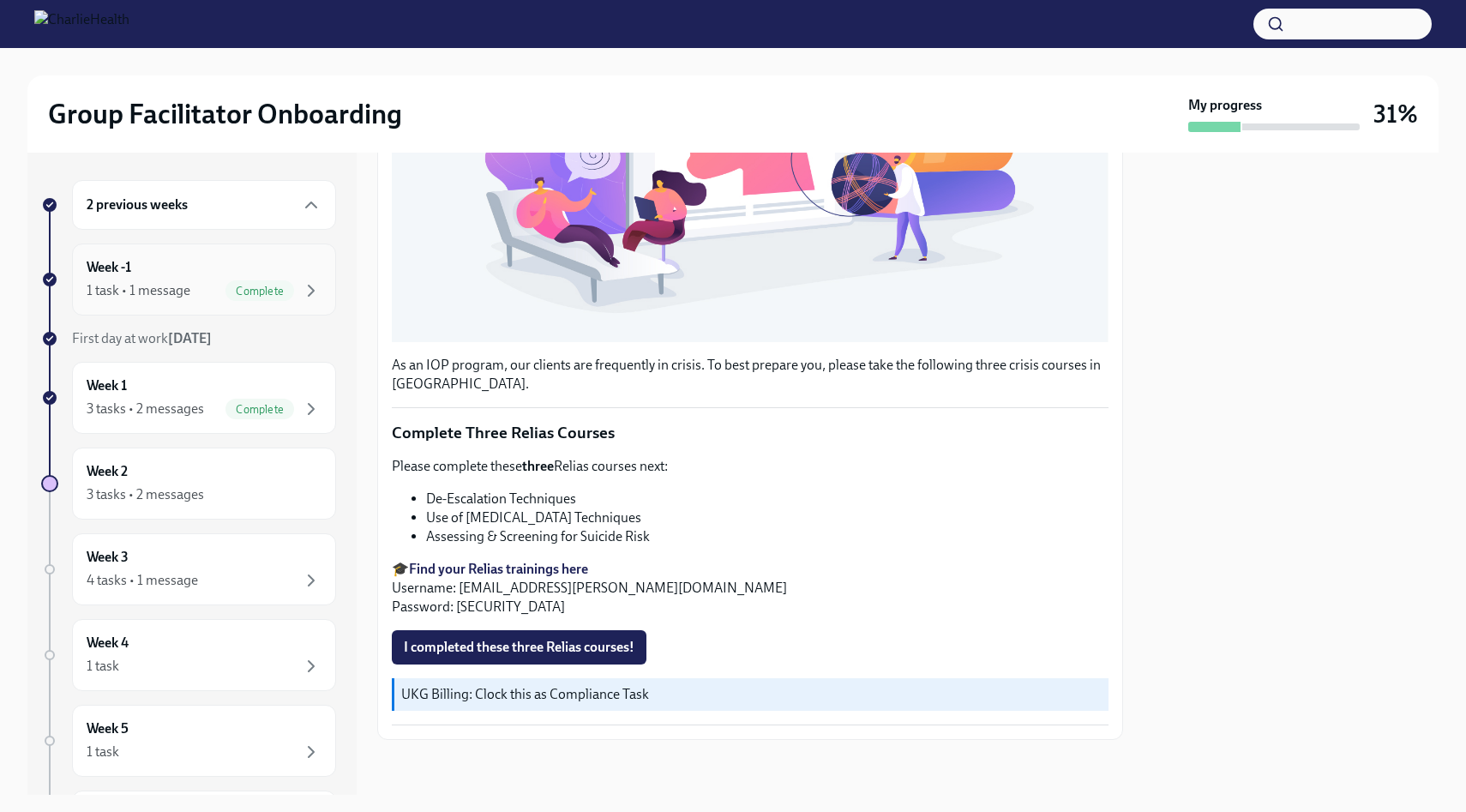
click at [226, 301] on div "Week -1 1 task • 1 message Complete" at bounding box center [203, 279] width 264 height 72
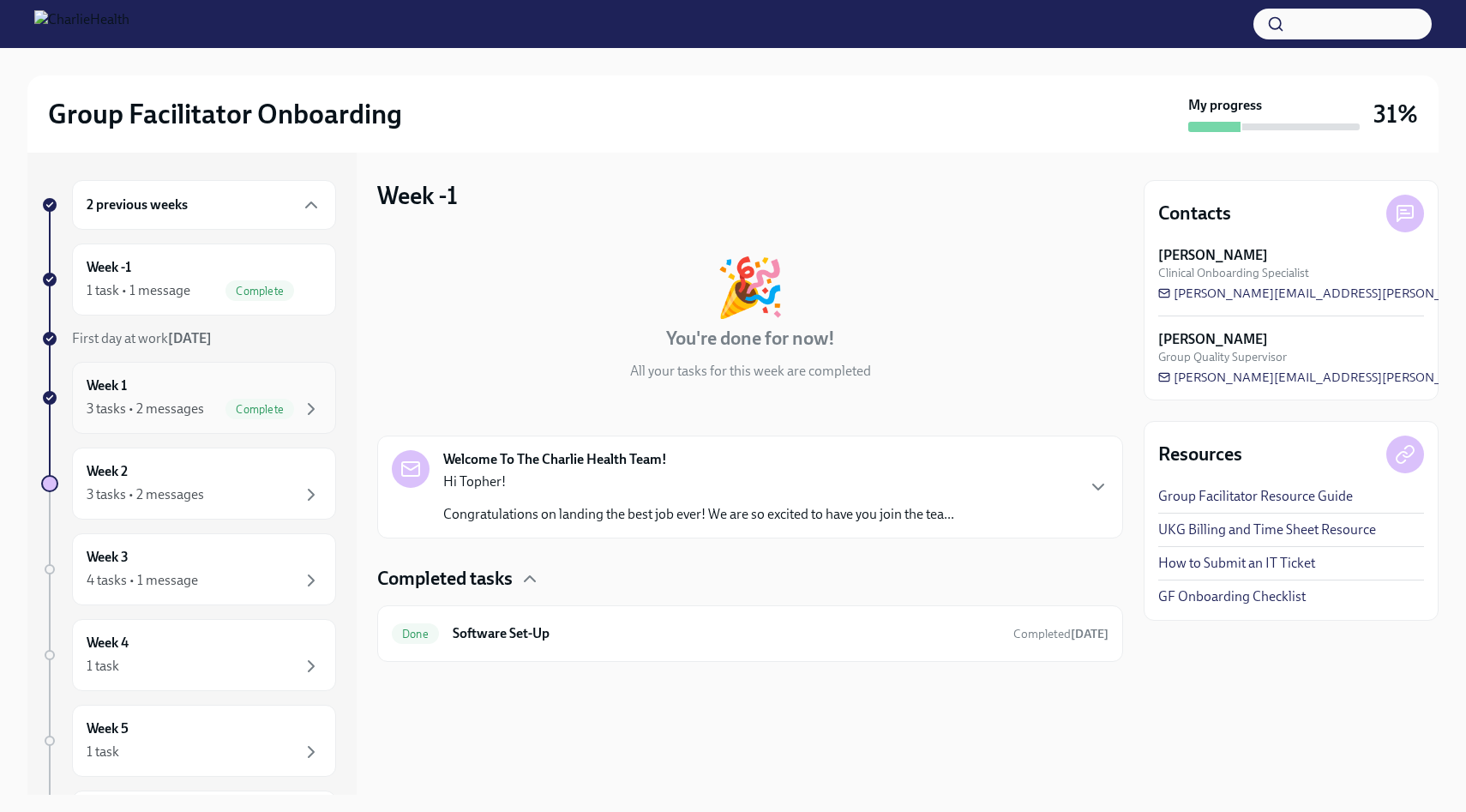
click at [215, 400] on div "3 tasks • 2 messages Complete" at bounding box center [204, 408] width 235 height 21
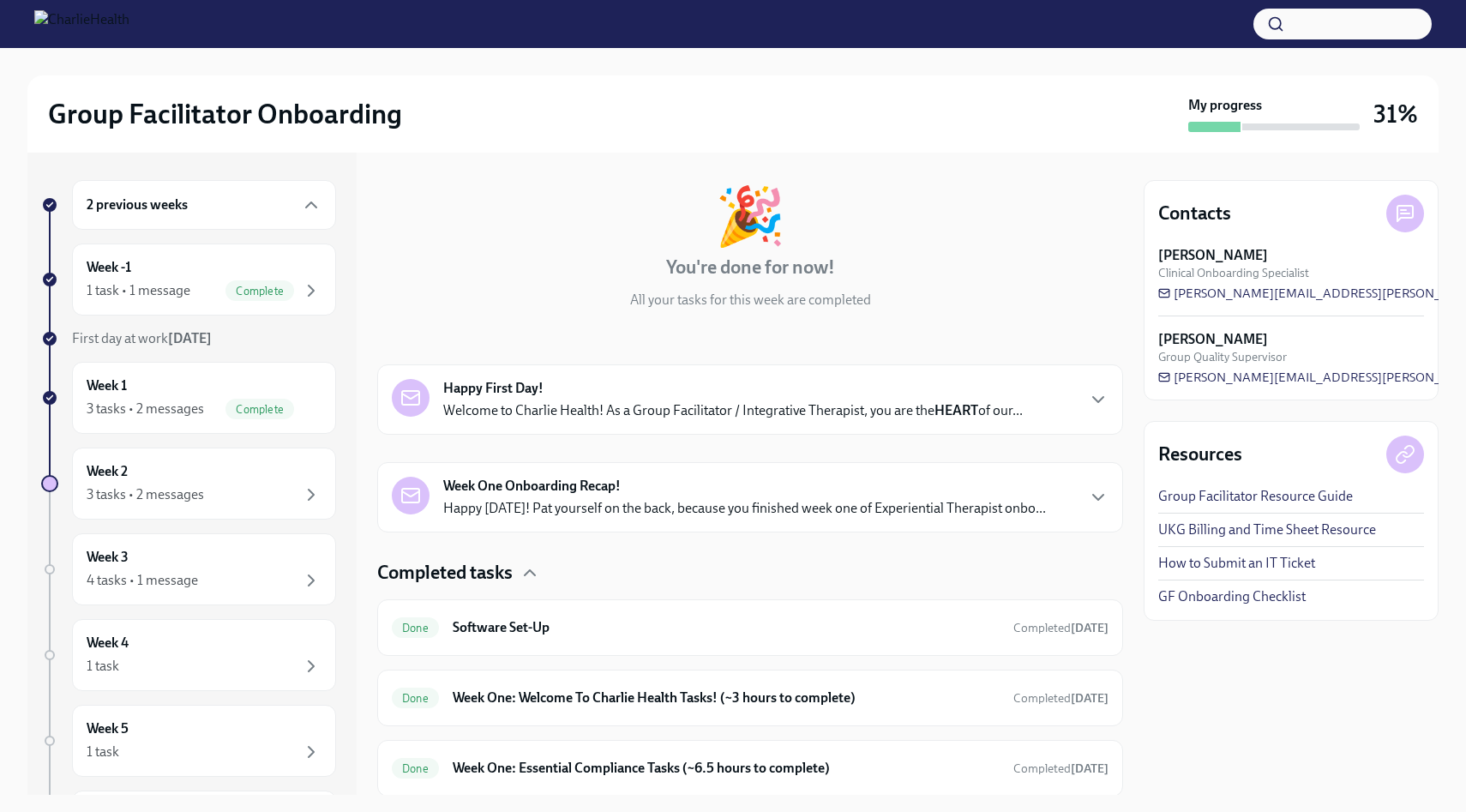
scroll to position [128, 0]
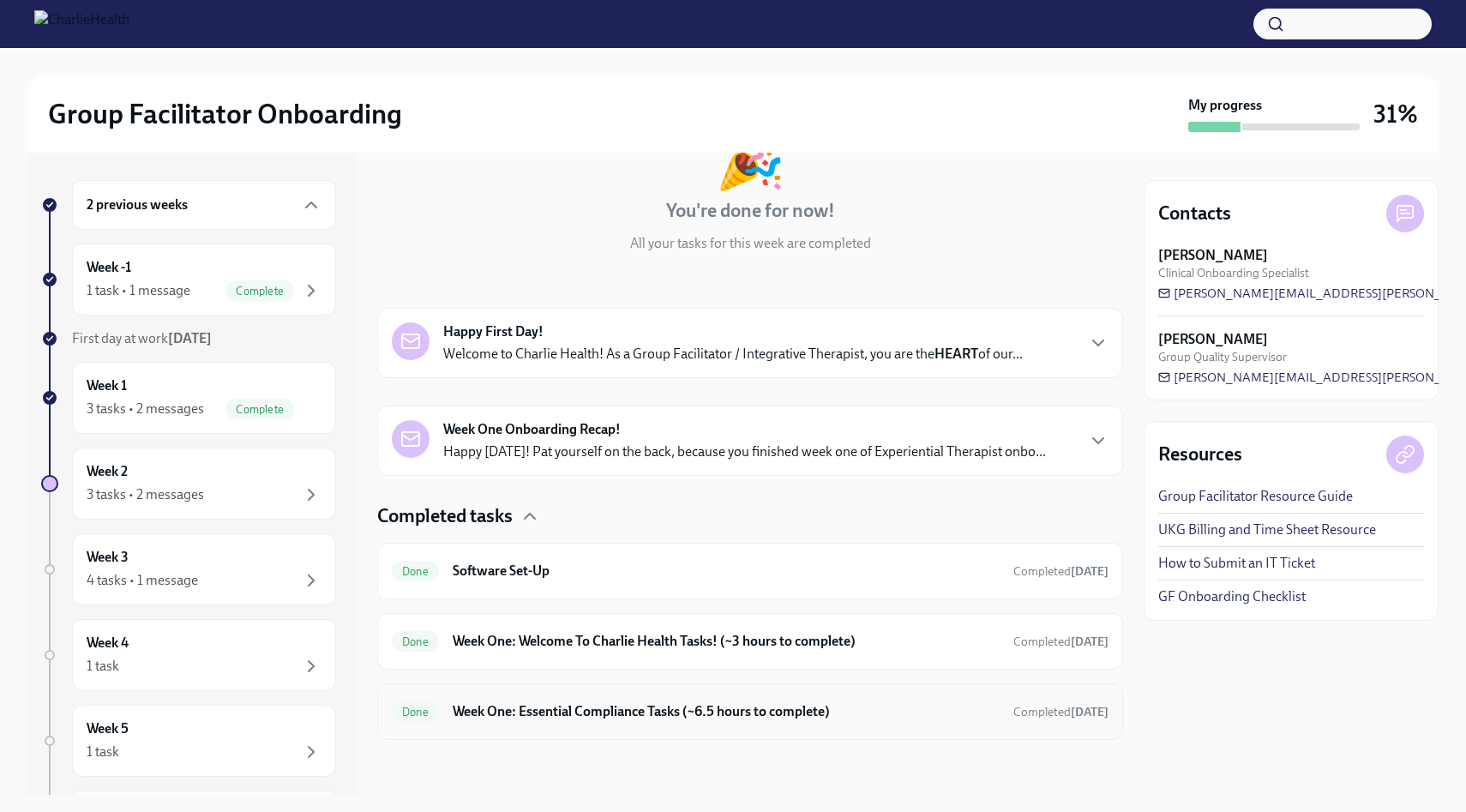
click at [631, 713] on h6 "Week One: Essential Compliance Tasks (~6.5 hours to complete)" at bounding box center [726, 711] width 547 height 19
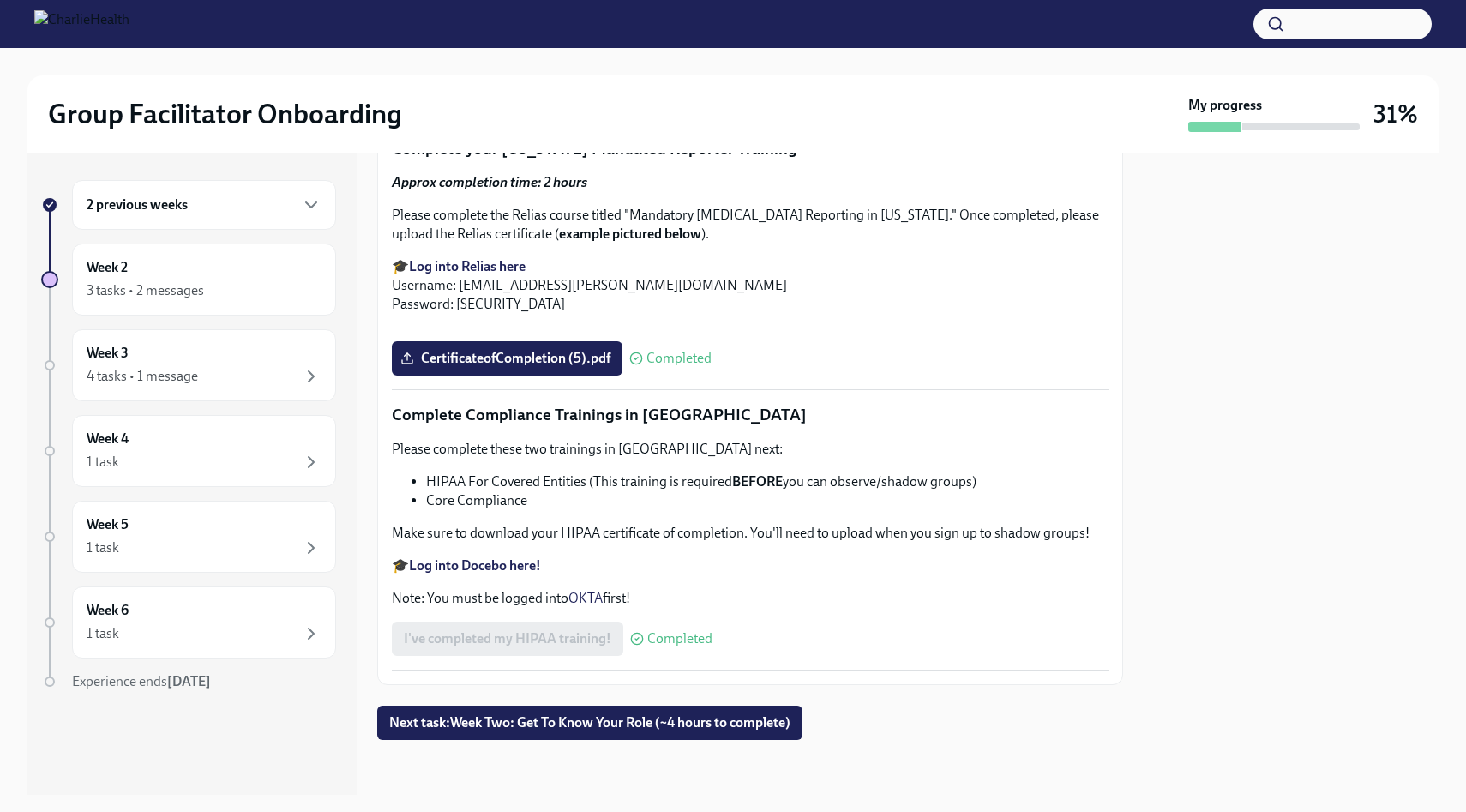
scroll to position [3947, 0]
click at [632, 722] on span "Next task : Week Two: Get To Know Your Role (~4 hours to complete)" at bounding box center [589, 723] width 401 height 17
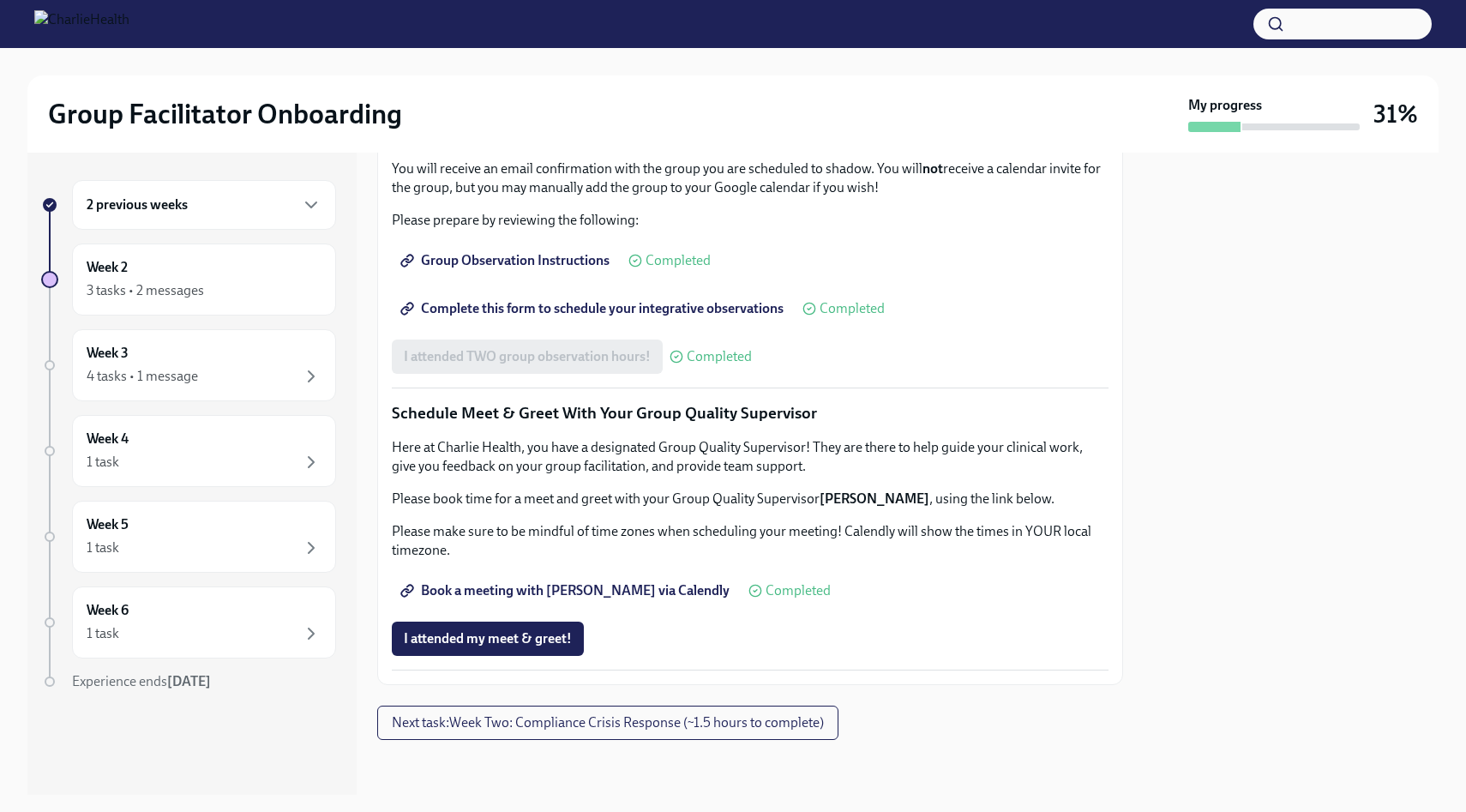
scroll to position [1531, 0]
click at [569, 712] on button "Next task : Week Two: Compliance Crisis Response (~1.5 hours to complete)" at bounding box center [608, 723] width 462 height 34
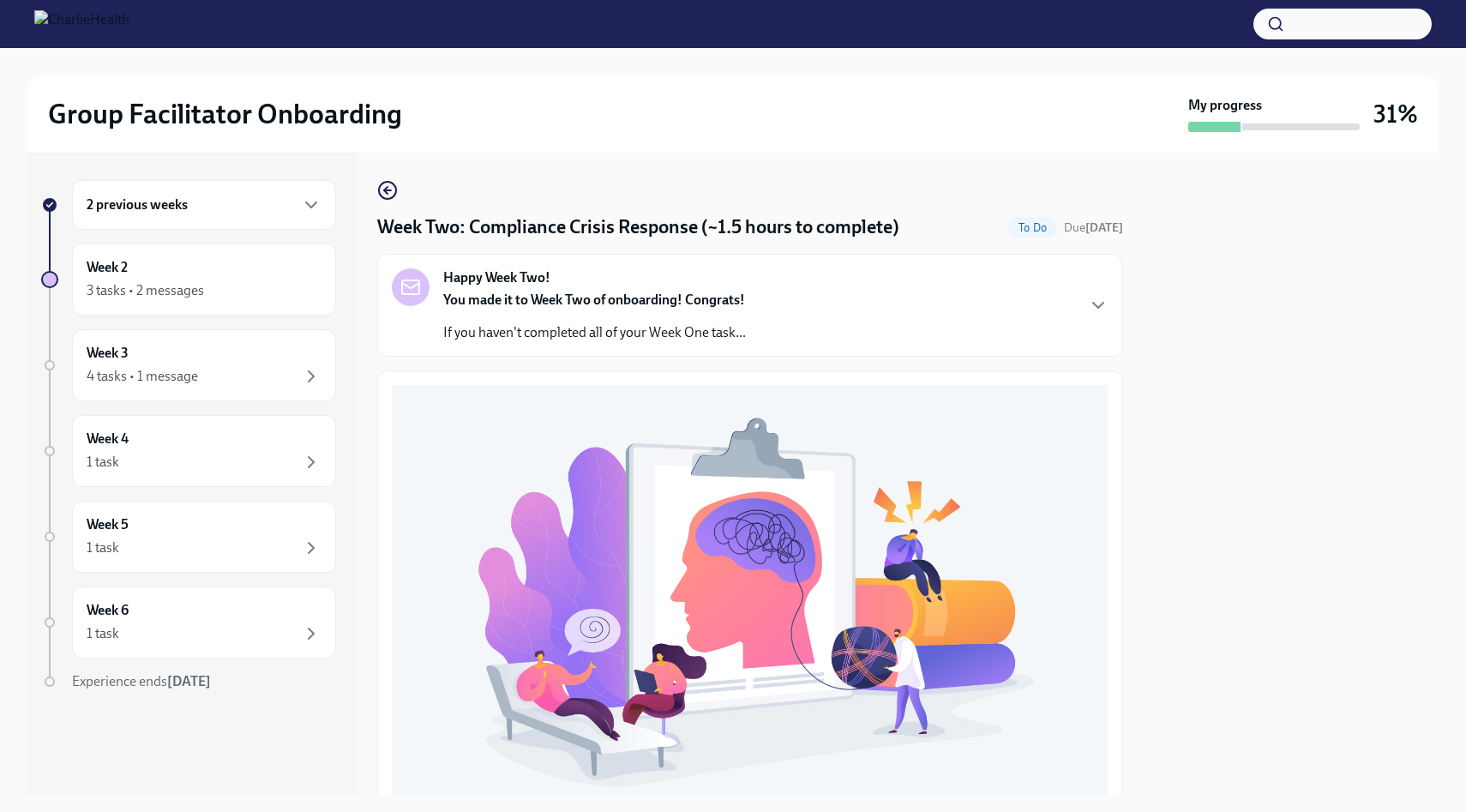
click at [1211, 130] on div "Group Facilitator Onboarding My progress 31%" at bounding box center [732, 114] width 1411 height 77
click at [394, 188] on circle "button" at bounding box center [387, 190] width 17 height 17
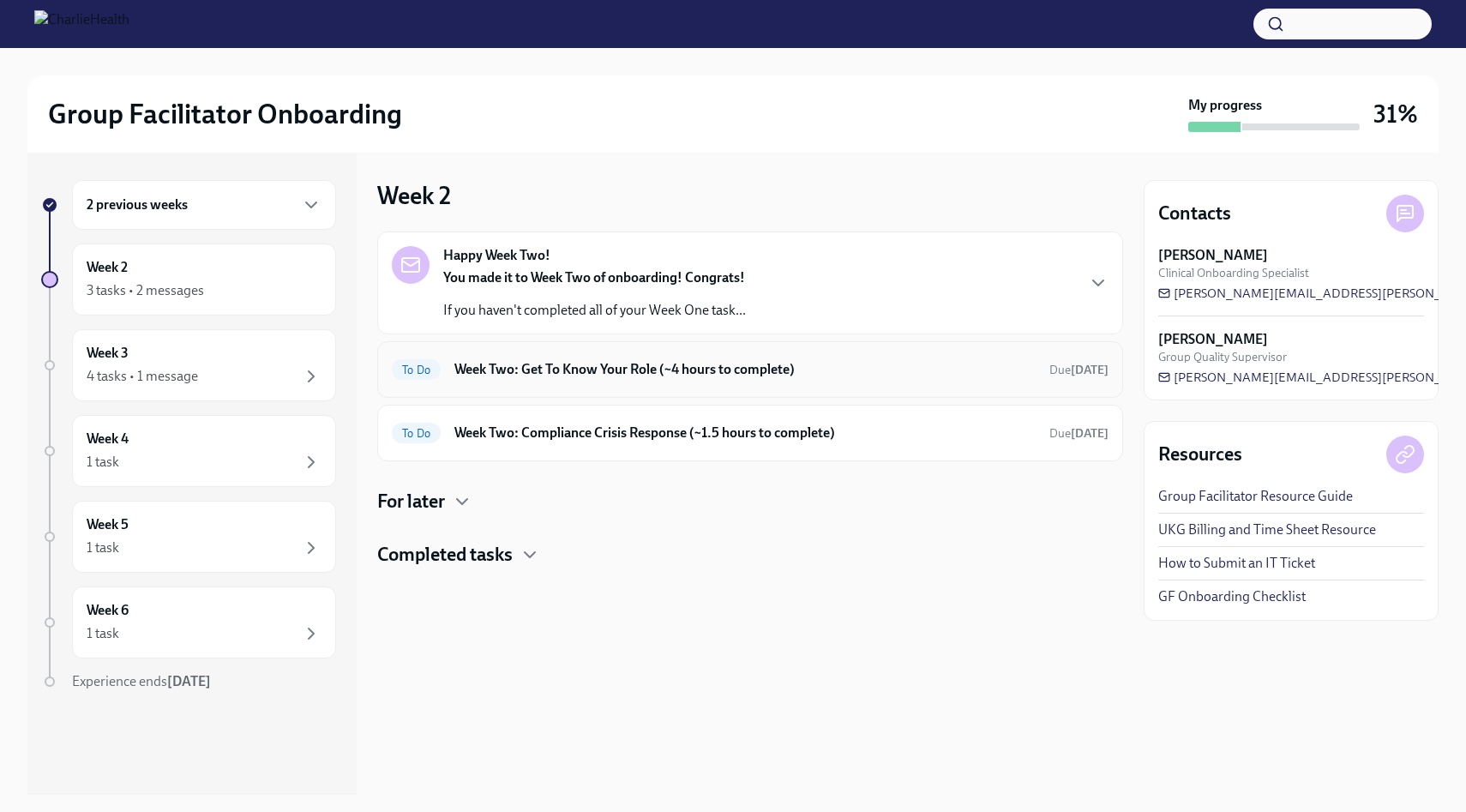
click at [558, 387] on div "To Do Week Two: Get To Know Your Role (~4 hours to complete) Due [DATE]" at bounding box center [751, 369] width 746 height 57
click at [587, 372] on h6 "Week Two: Get To Know Your Role (~4 hours to complete)" at bounding box center [744, 369] width 581 height 19
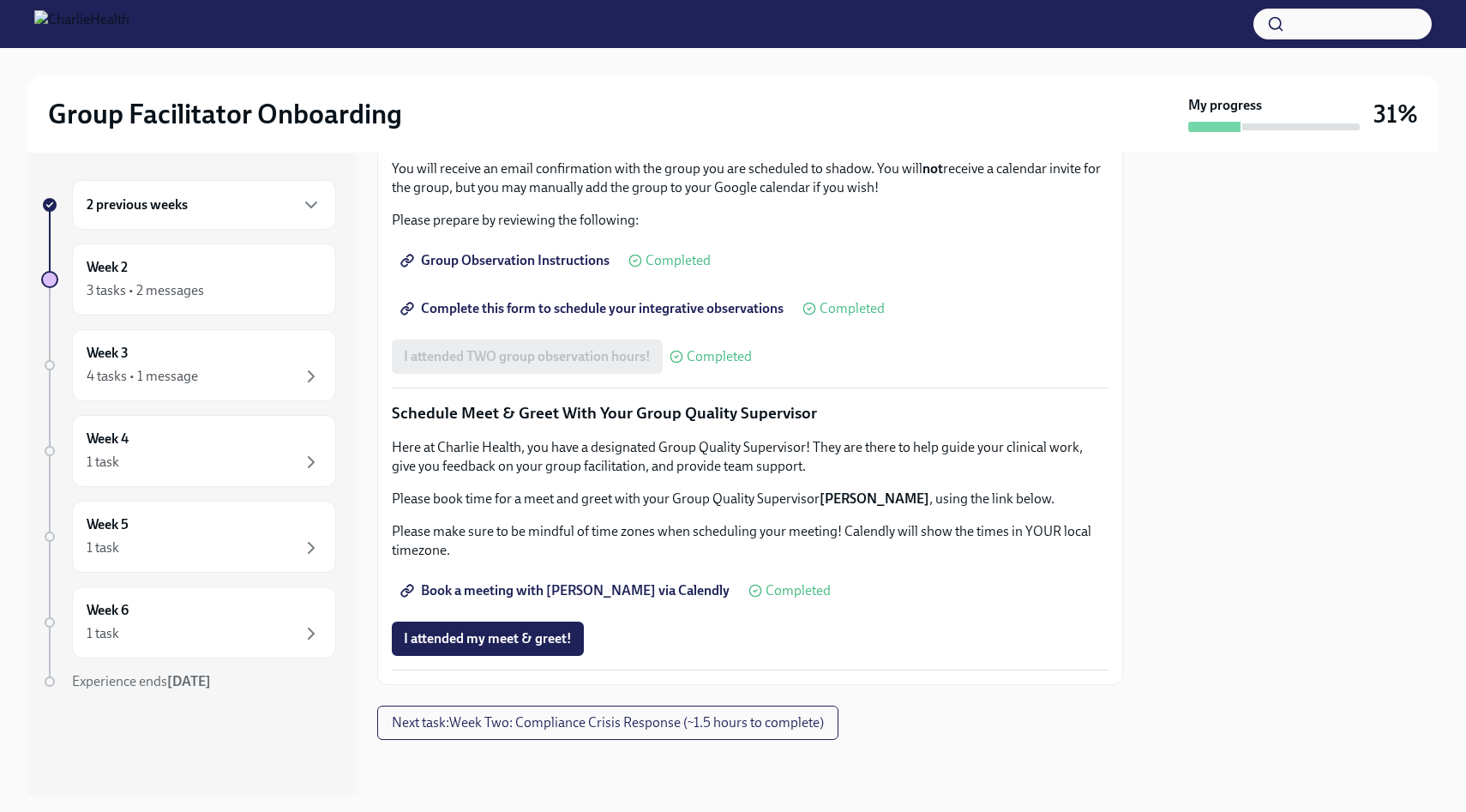
scroll to position [1531, 0]
click at [1321, 132] on div "Group Facilitator Onboarding My progress 31%" at bounding box center [732, 114] width 1411 height 77
click at [416, 723] on span "Next task : Week Two: Compliance Crisis Response (~1.5 hours to complete)" at bounding box center [607, 723] width 432 height 17
